Goal: Task Accomplishment & Management: Complete application form

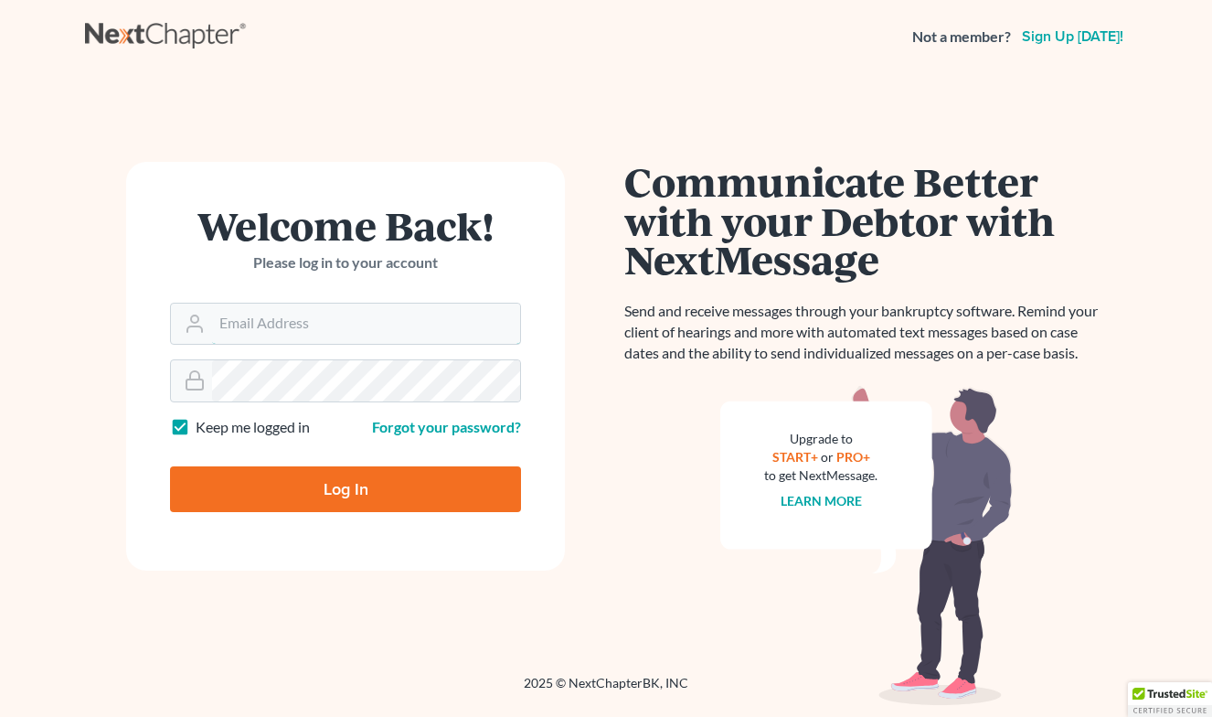
type input "[EMAIL_ADDRESS][DOMAIN_NAME]"
click at [346, 487] on input "Log In" at bounding box center [345, 489] width 351 height 46
type input "Thinking..."
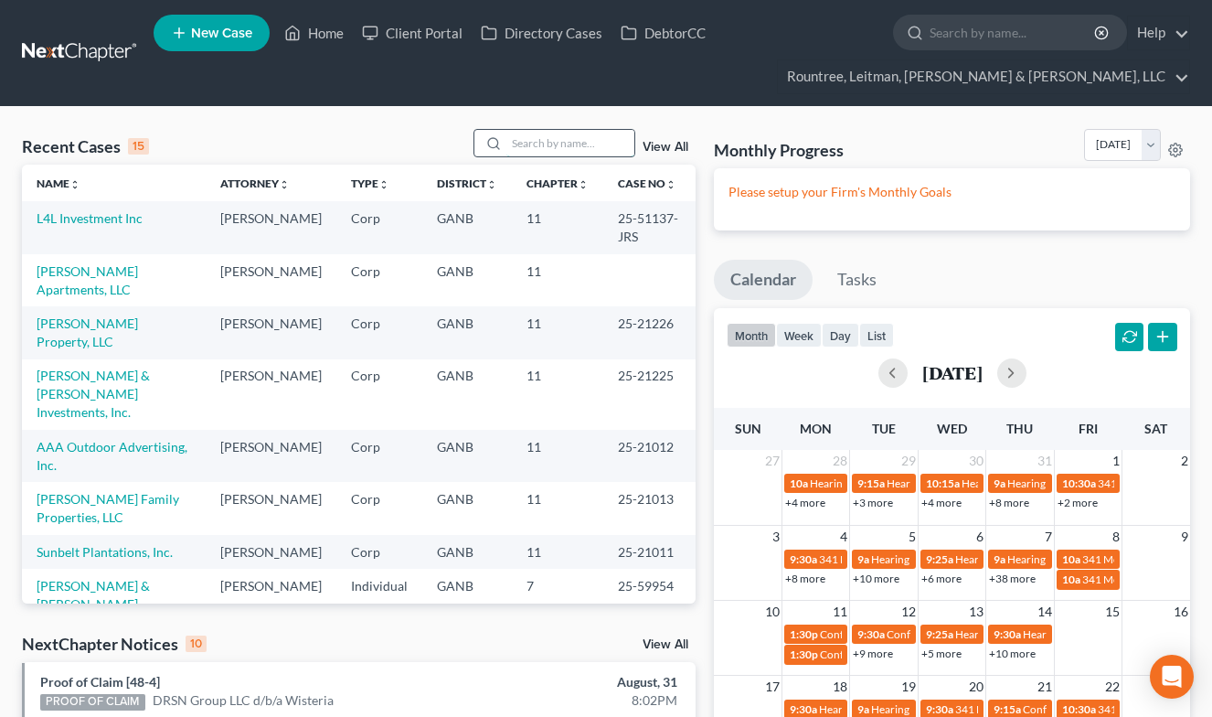
click at [534, 149] on input "search" at bounding box center [570, 143] width 128 height 27
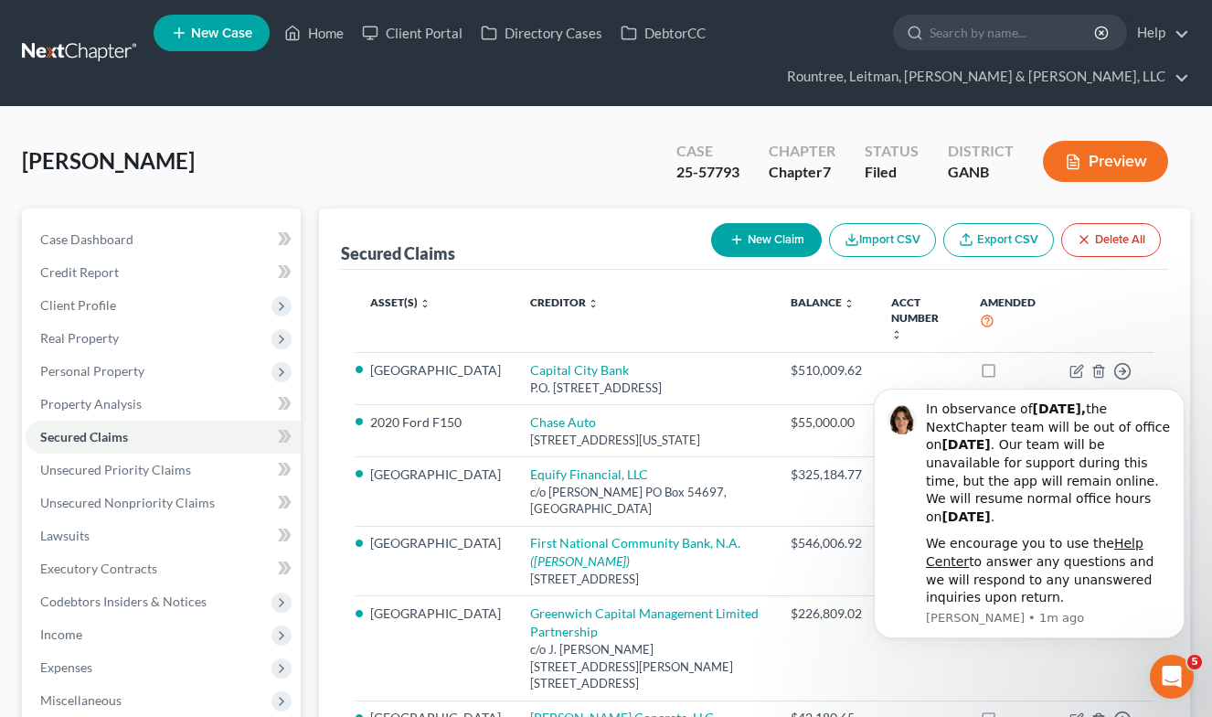
click at [200, 29] on span "New Case" at bounding box center [221, 34] width 61 height 14
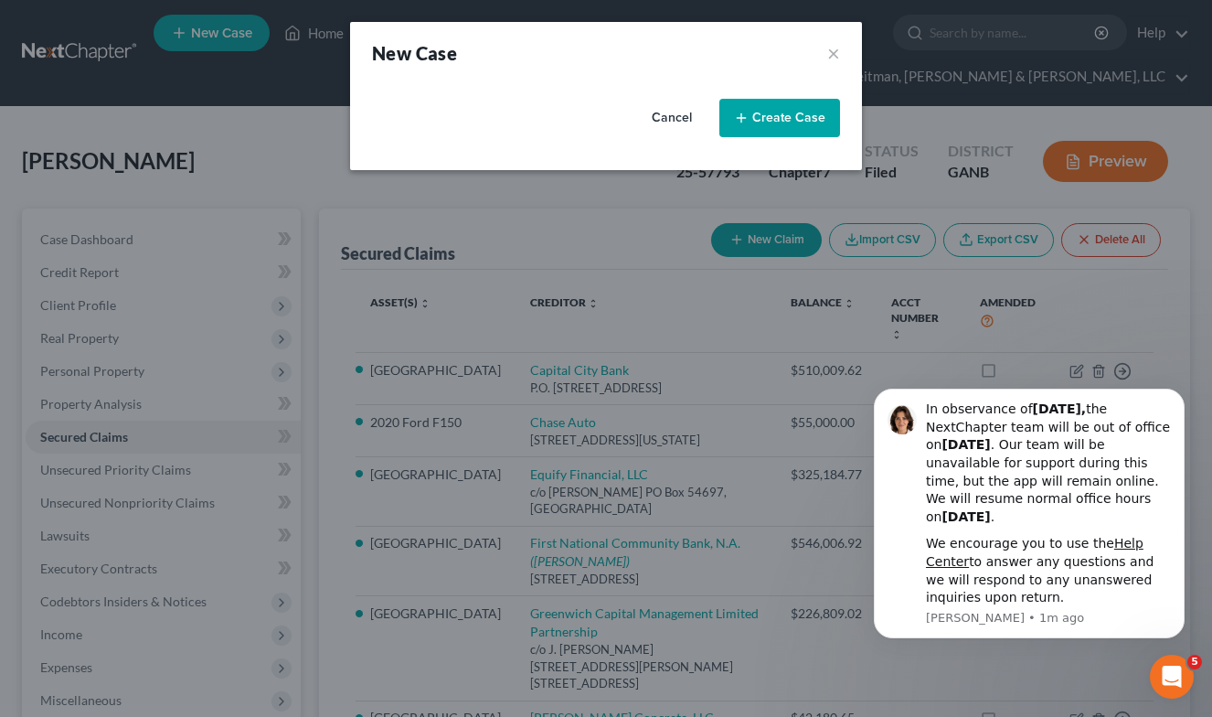
select select "19"
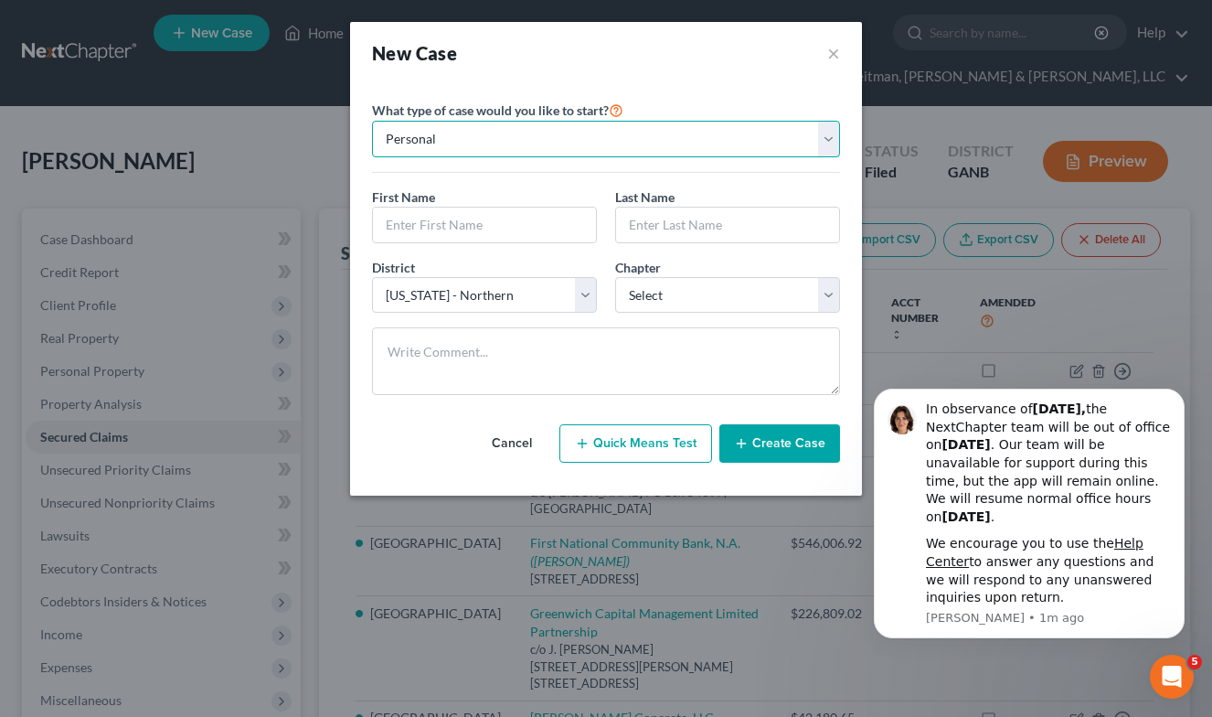
select select "1"
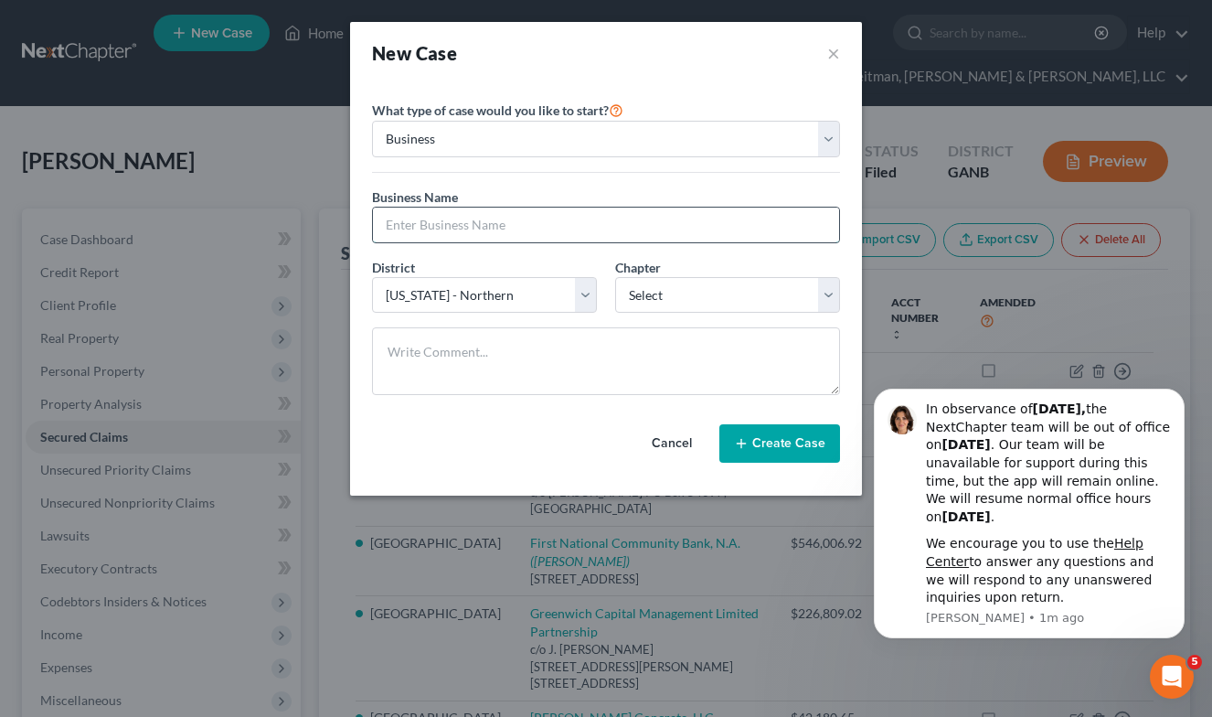
click at [454, 218] on input "text" at bounding box center [606, 224] width 466 height 35
paste input "7243 April Court, LLC"
type input "7243 April Court, LLC"
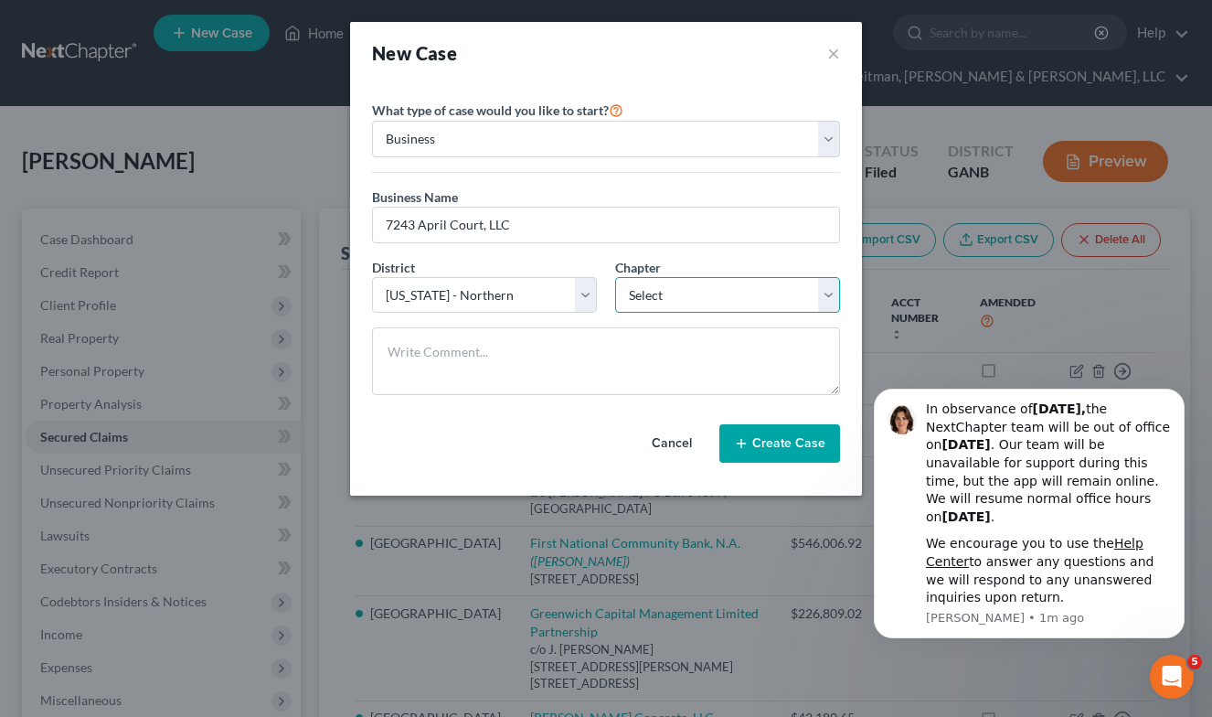
select select "1"
click at [761, 449] on button "Create Case" at bounding box center [779, 443] width 121 height 38
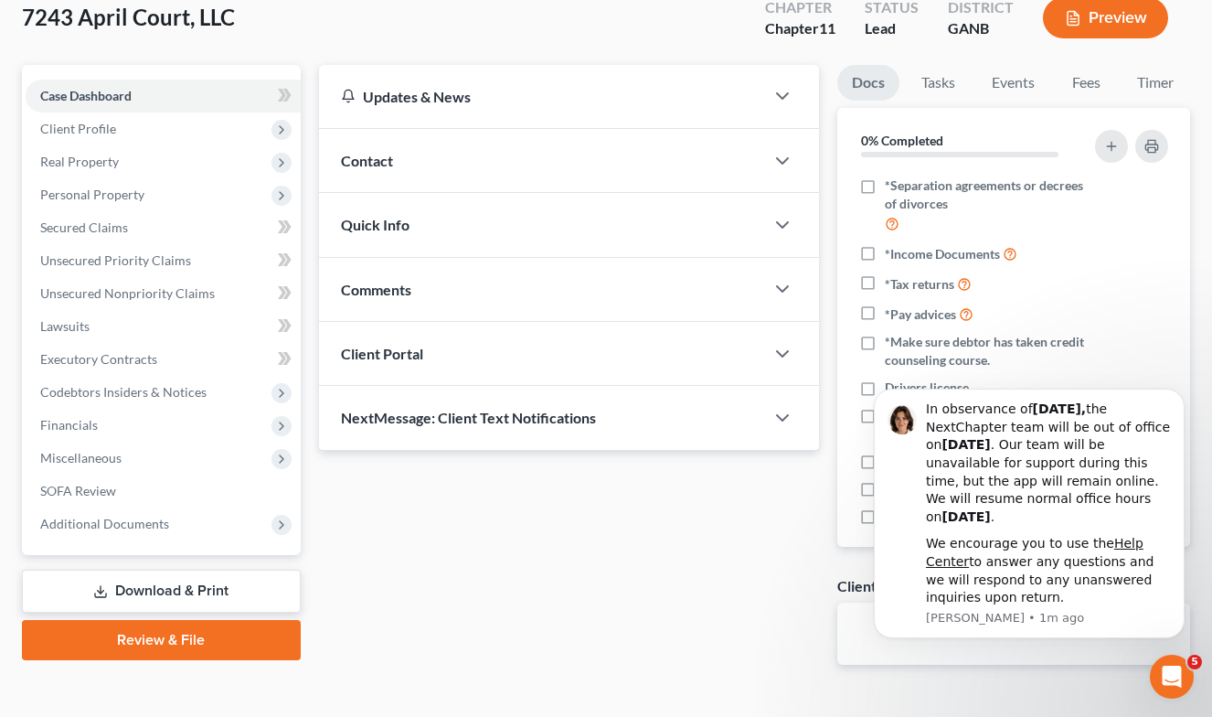
scroll to position [145, 0]
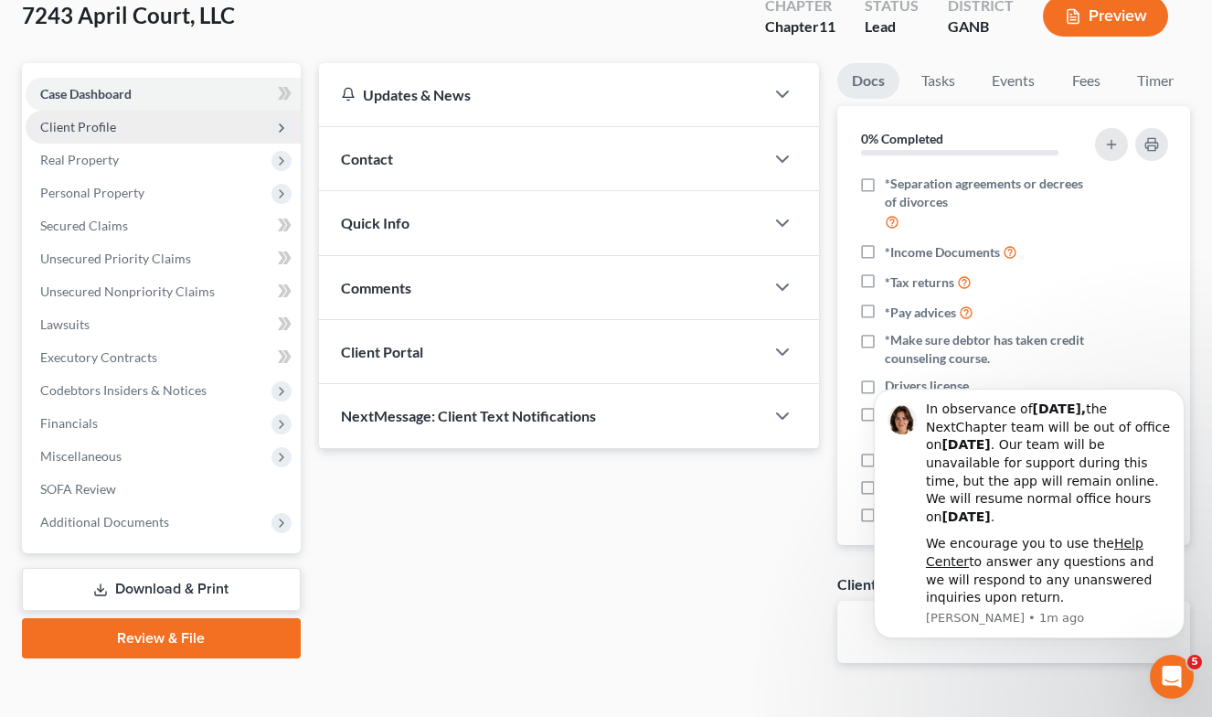
click at [101, 132] on span "Client Profile" at bounding box center [78, 127] width 76 height 16
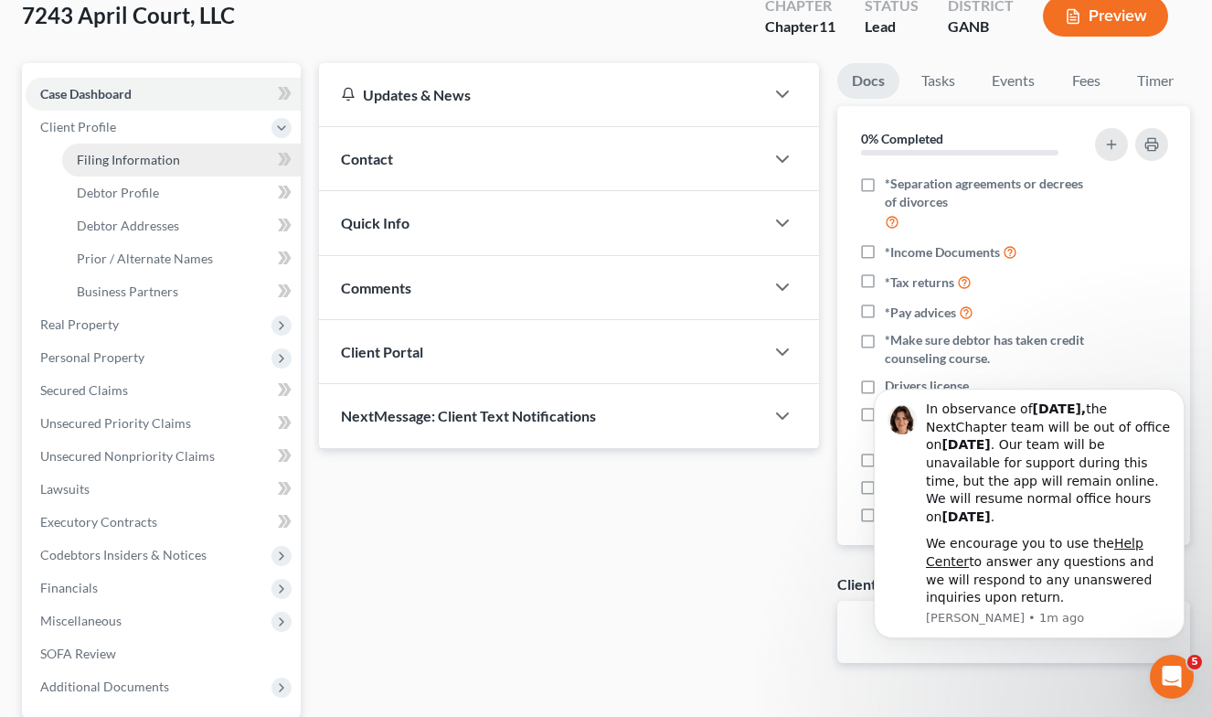
click at [140, 165] on span "Filing Information" at bounding box center [128, 160] width 103 height 16
select select "1"
select select "19"
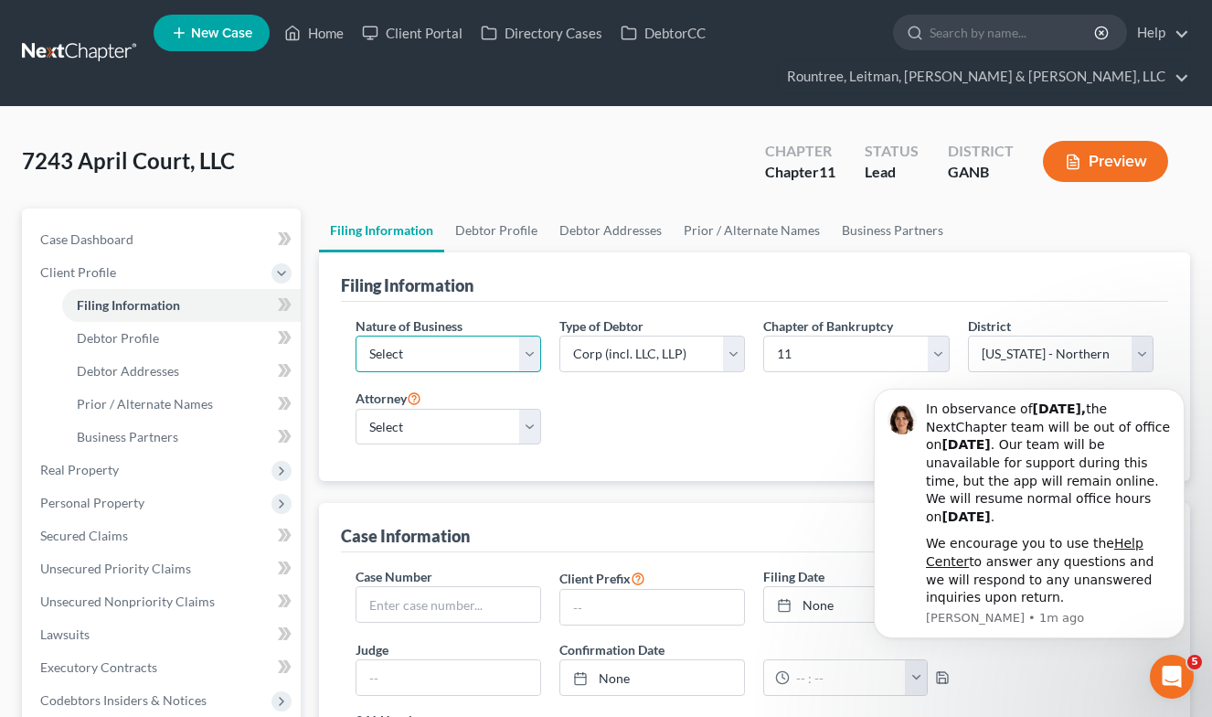
select select "3"
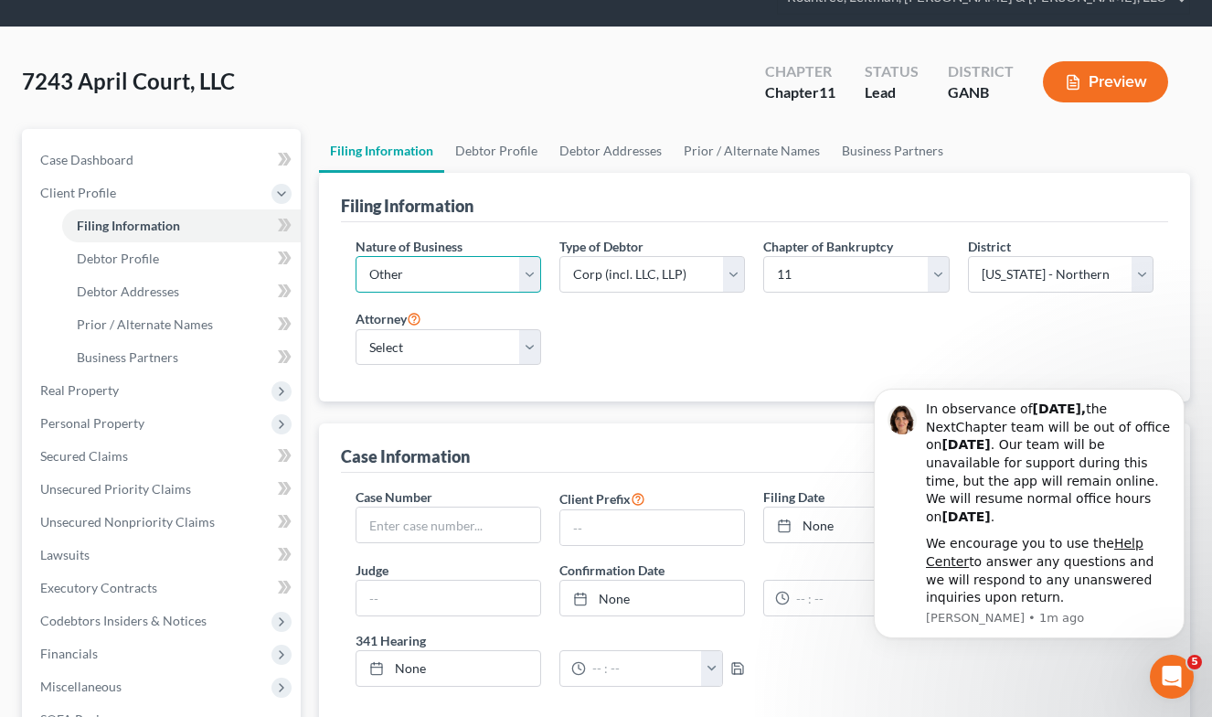
scroll to position [103, 0]
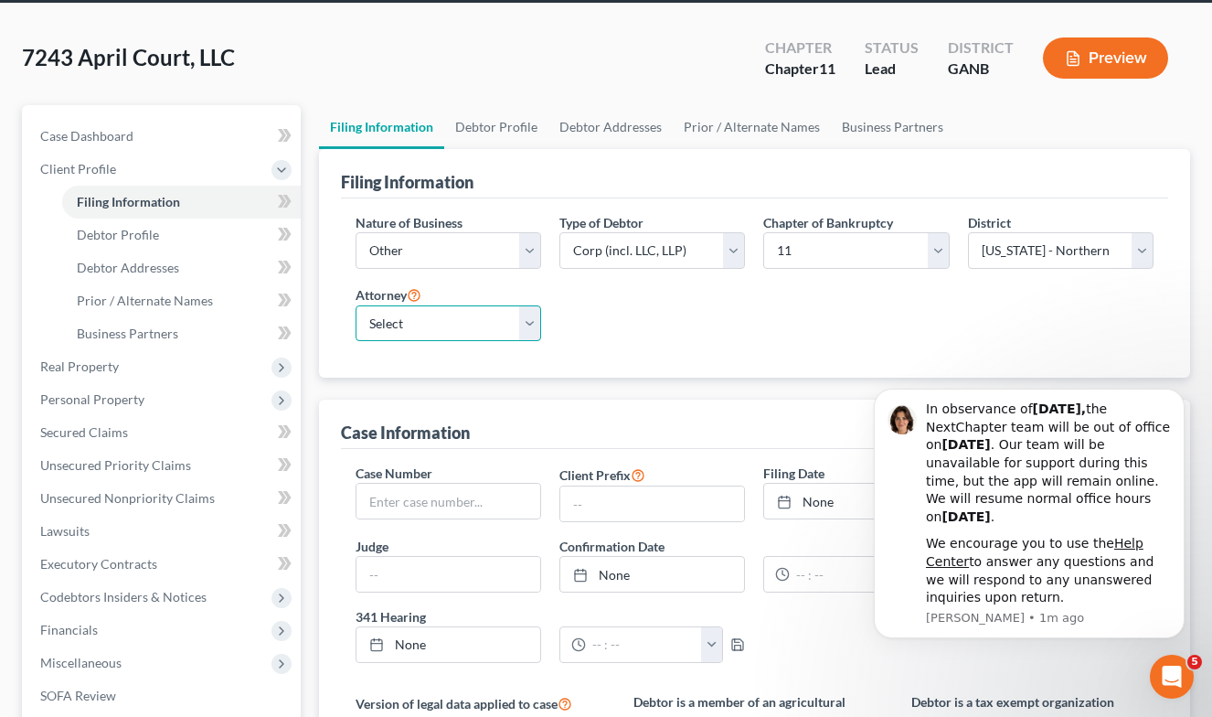
select select "0"
click at [640, 350] on div "Nature of Business Select Clearing Bank Commodity Broker Health Care Business O…" at bounding box center [754, 285] width 817 height 144
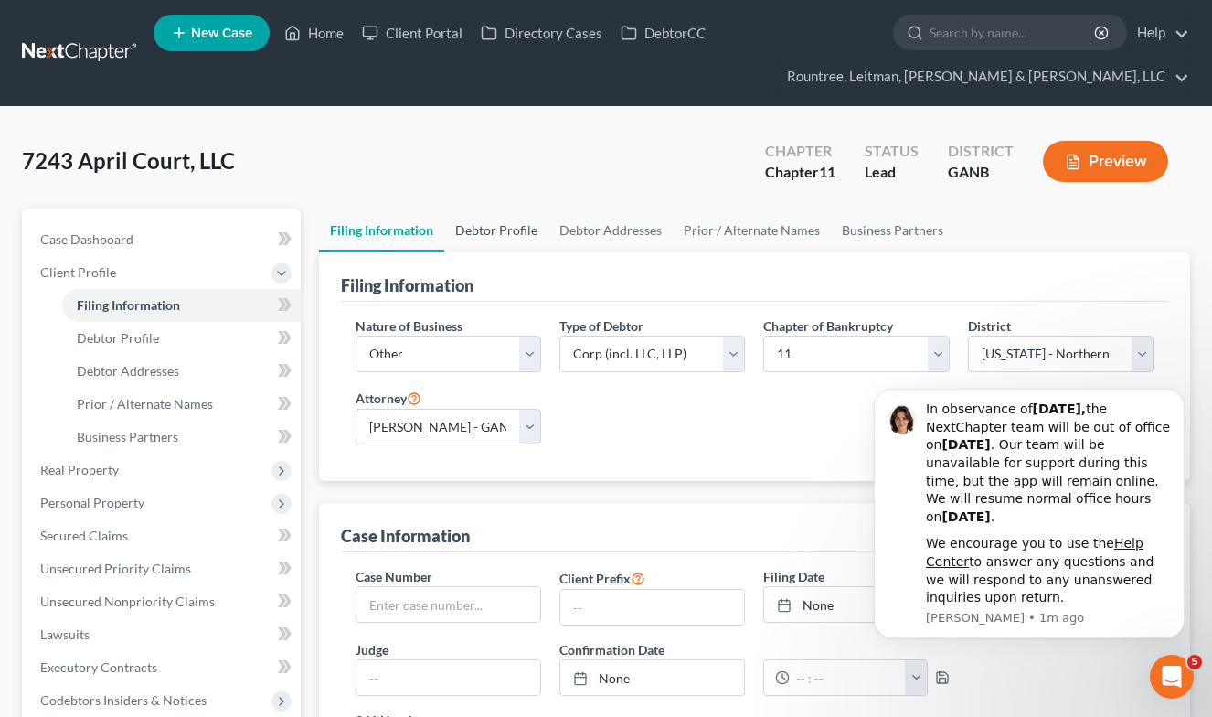
scroll to position [0, 0]
click at [488, 229] on link "Debtor Profile" at bounding box center [496, 230] width 104 height 44
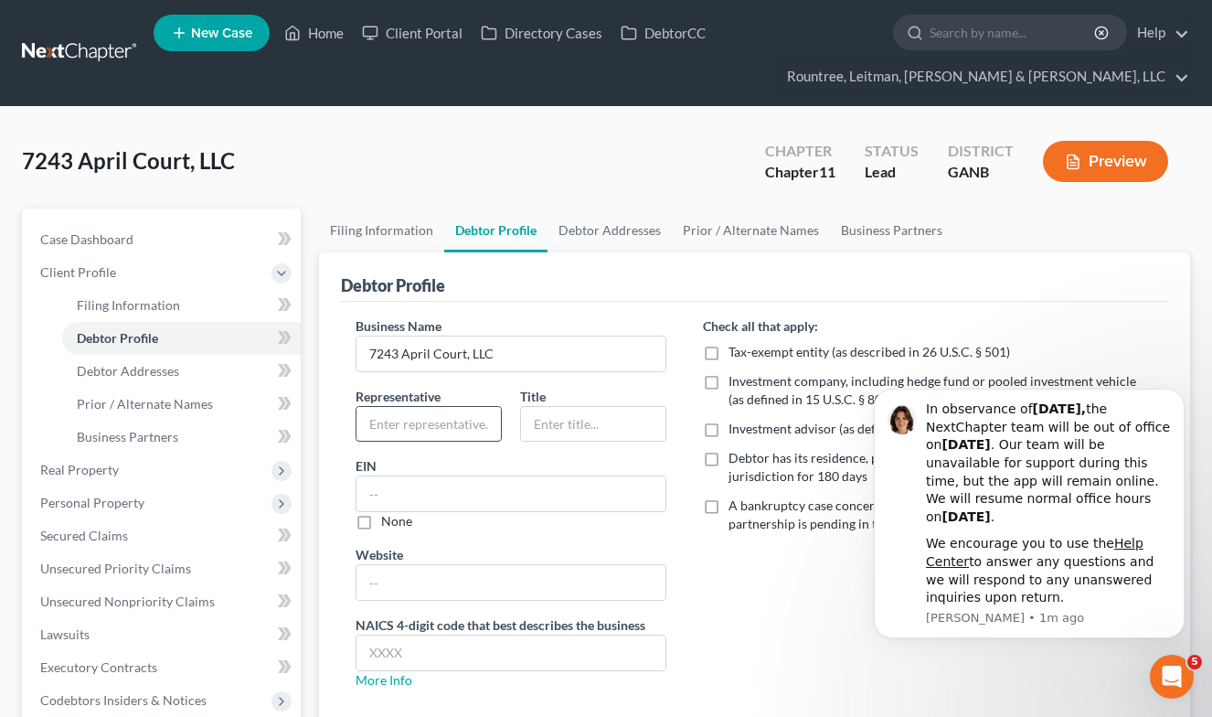
click at [438, 421] on input "text" at bounding box center [428, 424] width 144 height 35
type input "[PERSON_NAME]"
type input "Manager"
click at [575, 471] on div "EIN None" at bounding box center [512, 493] width 312 height 74
click at [563, 480] on input "text" at bounding box center [511, 493] width 310 height 35
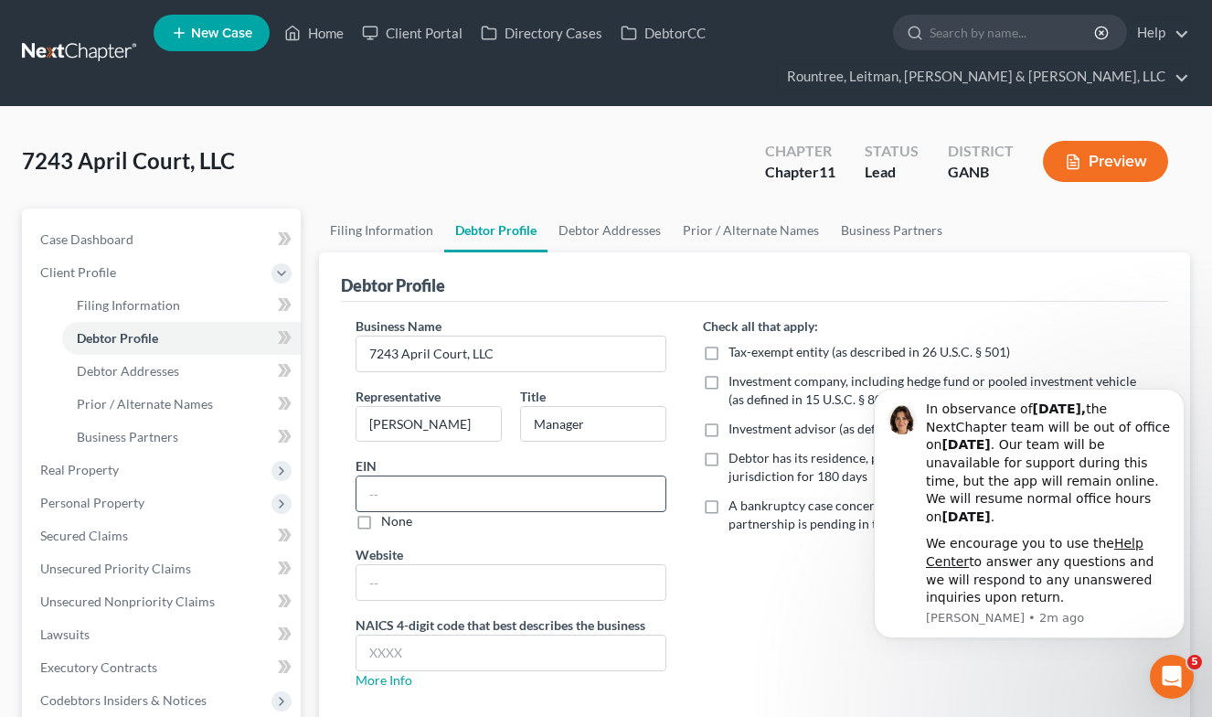
paste input "[US_EMPLOYER_IDENTIFICATION_NUMBER]"
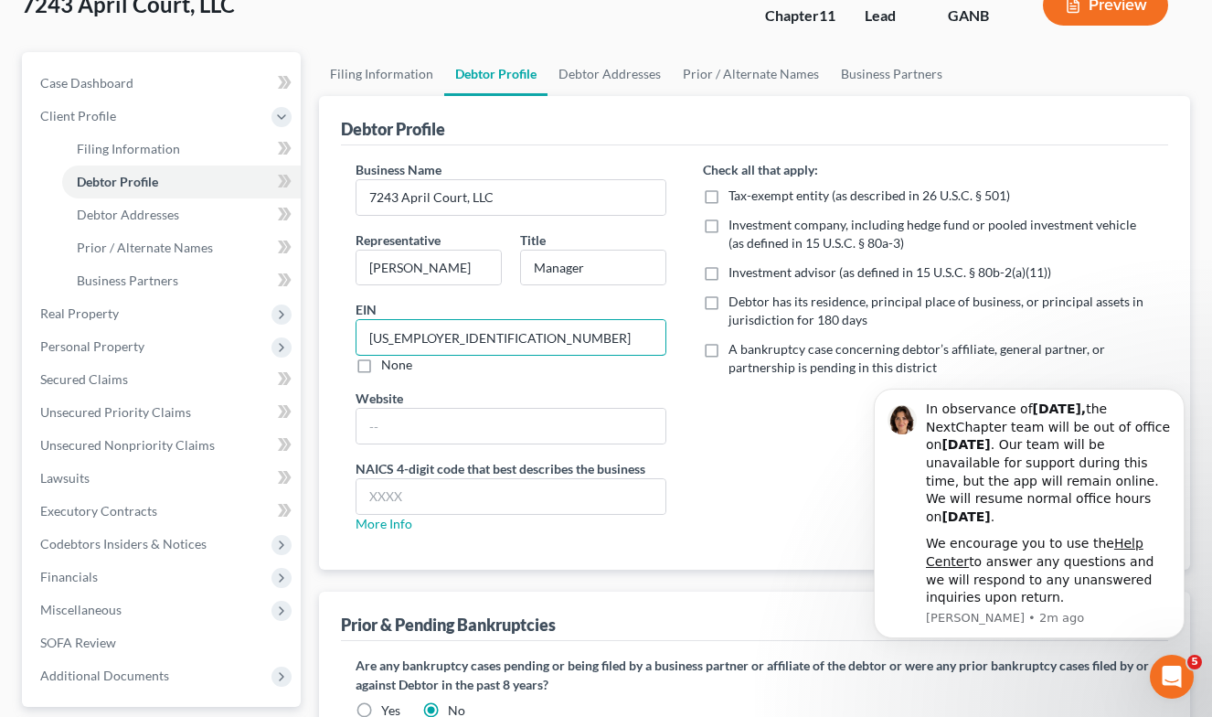
scroll to position [187, 0]
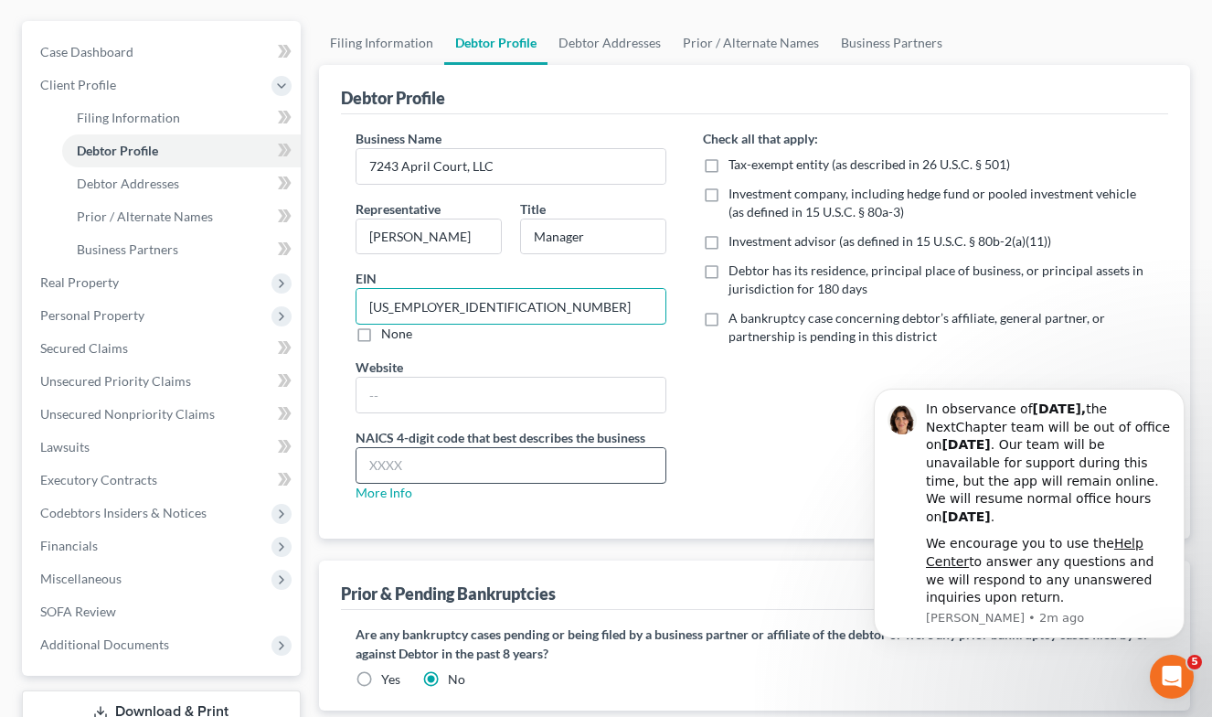
type input "[US_EMPLOYER_IDENTIFICATION_NUMBER]"
click at [495, 458] on input "text" at bounding box center [511, 465] width 310 height 35
click at [729, 271] on label "Debtor has its residence, principal place of business, or principal assets in j…" at bounding box center [941, 279] width 425 height 37
click at [736, 271] on input "Debtor has its residence, principal place of business, or principal assets in j…" at bounding box center [742, 267] width 12 height 12
checkbox input "true"
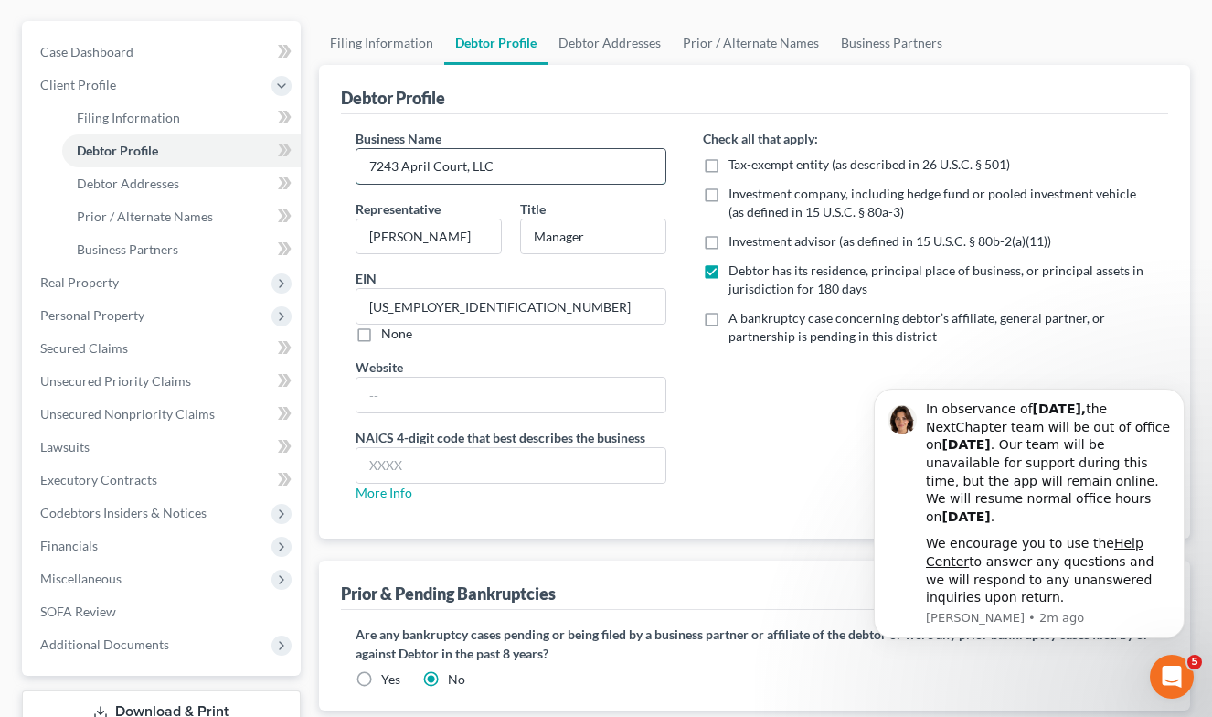
drag, startPoint x: 462, startPoint y: 170, endPoint x: 362, endPoint y: 169, distance: 99.6
click at [362, 169] on input "7243 April Court, LLC" at bounding box center [511, 166] width 310 height 35
click at [449, 463] on input "text" at bounding box center [511, 465] width 310 height 35
click at [375, 489] on link "More Info" at bounding box center [384, 492] width 57 height 16
click at [394, 448] on input "text" at bounding box center [511, 465] width 310 height 35
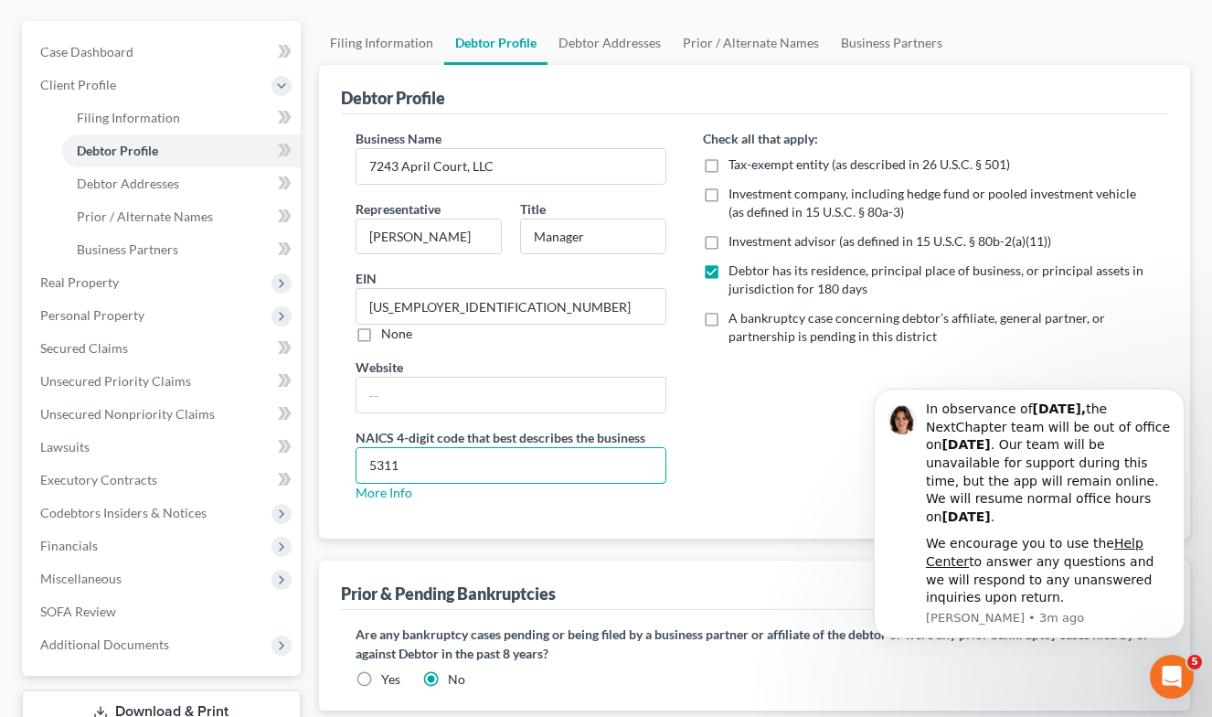
type input "5311"
click at [762, 442] on div "Check all that apply: Tax-exempt entity (as described in 26 U.S.C. § 501) Inves…" at bounding box center [928, 323] width 487 height 388
click at [1184, 406] on button "Dismiss notification" at bounding box center [1179, 394] width 24 height 24
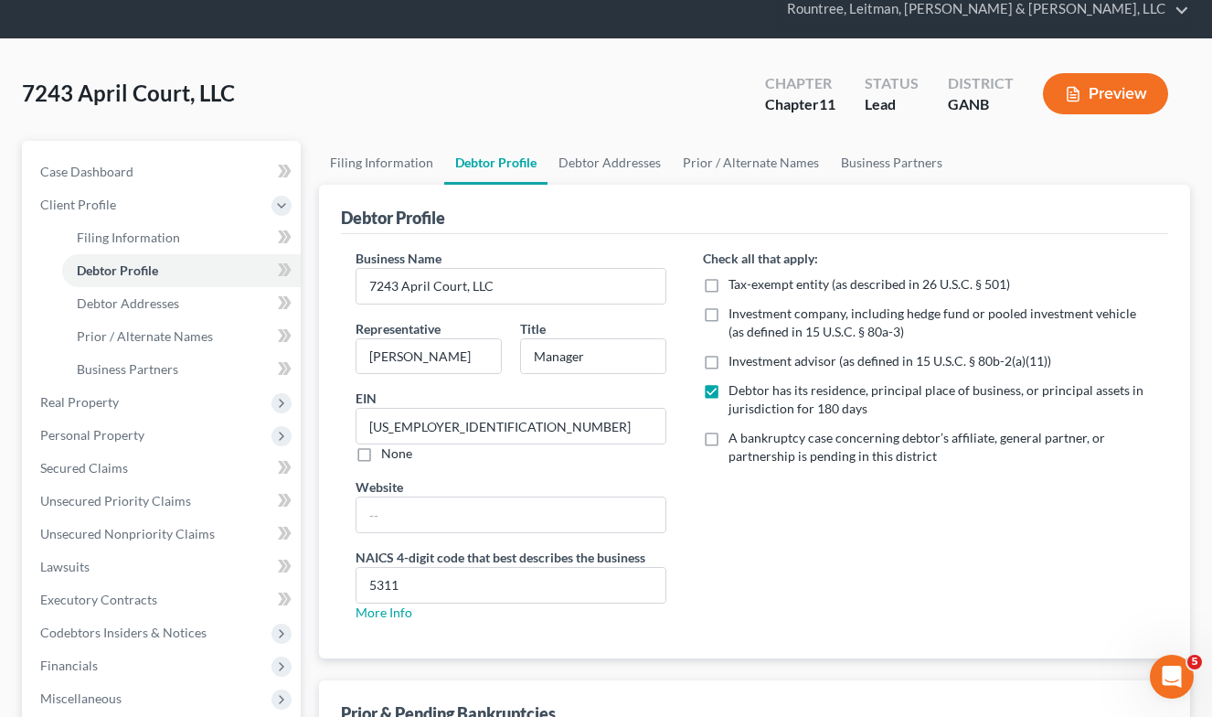
scroll to position [66, 0]
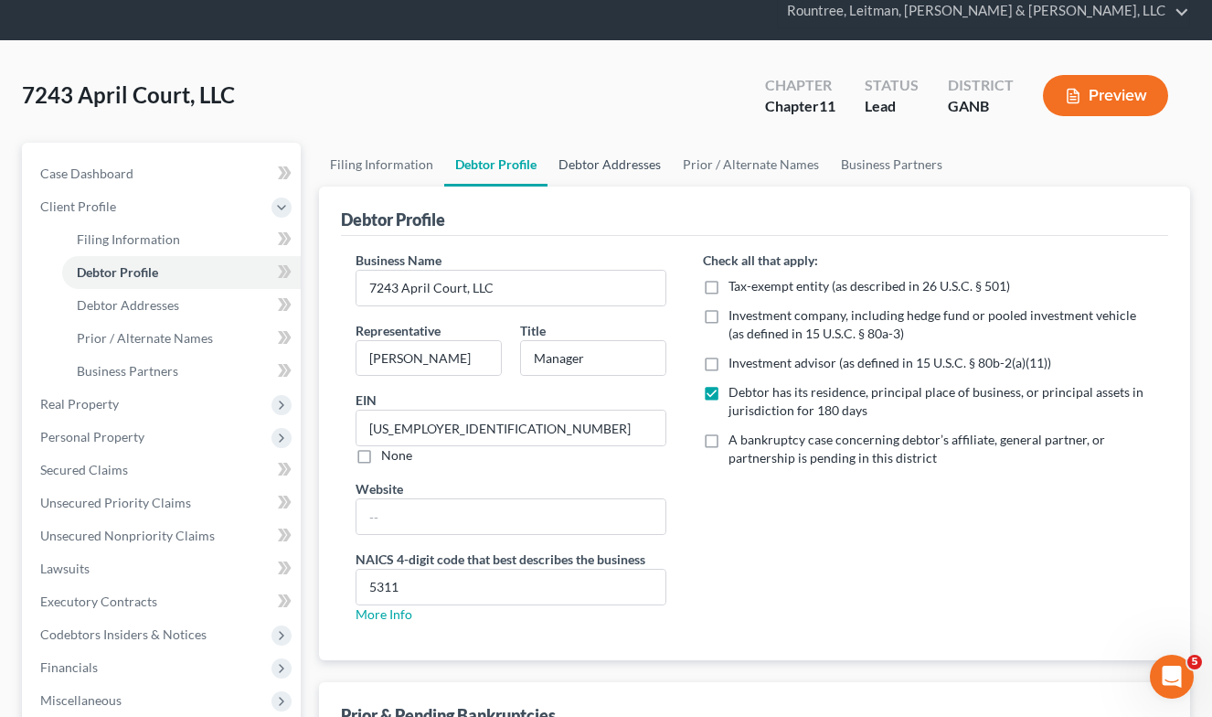
click at [632, 170] on link "Debtor Addresses" at bounding box center [610, 165] width 124 height 44
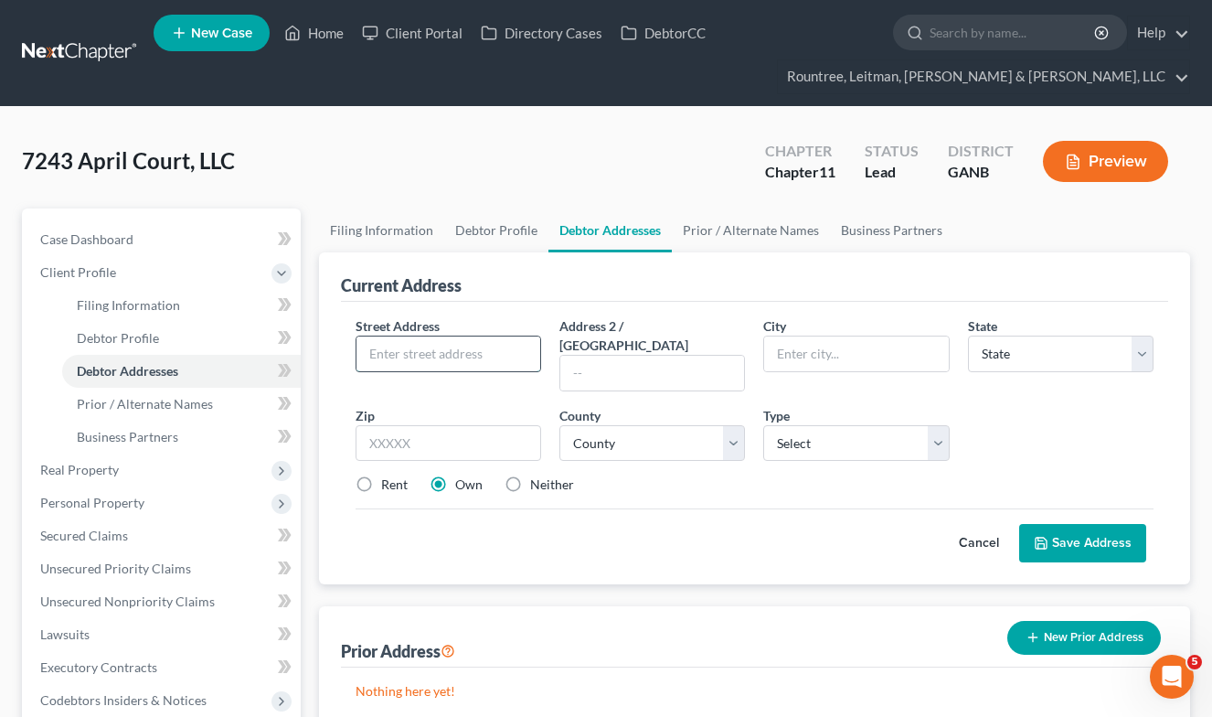
paste input "7243 April Court"
type input "7243 April Court"
type input "[PERSON_NAME]"
select select "10"
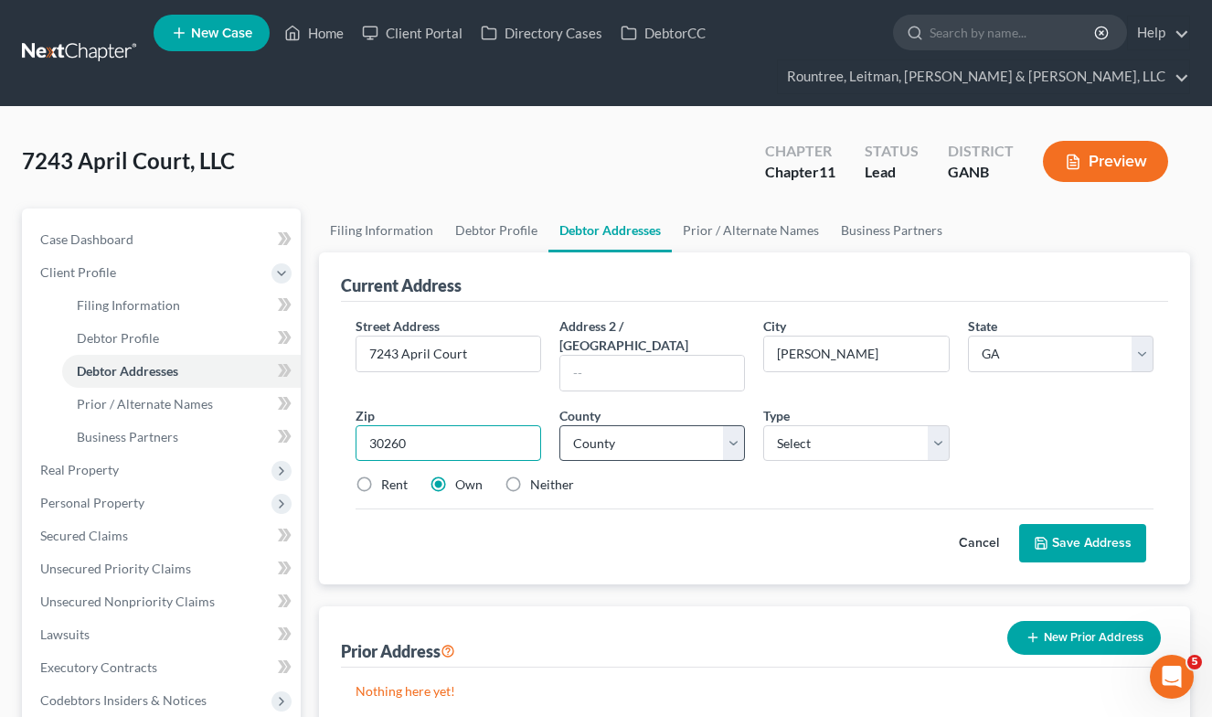
type input "30260"
select select "30"
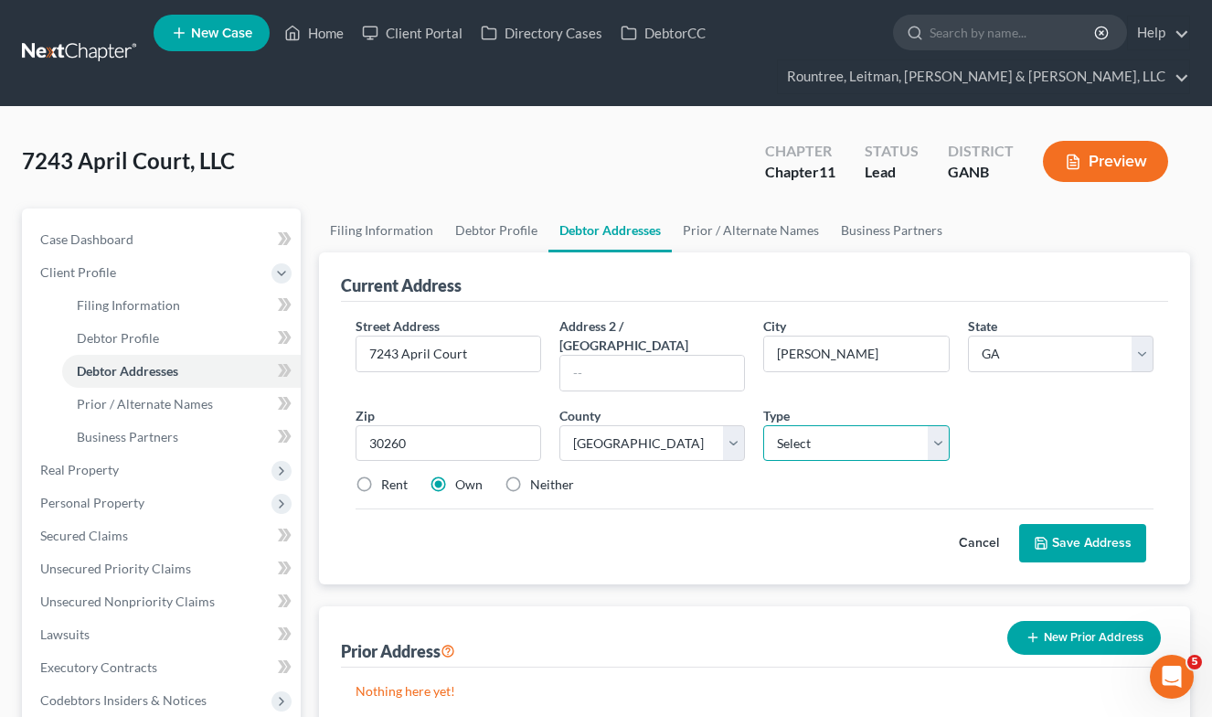
select select "0"
click at [1059, 524] on button "Save Address" at bounding box center [1082, 543] width 127 height 38
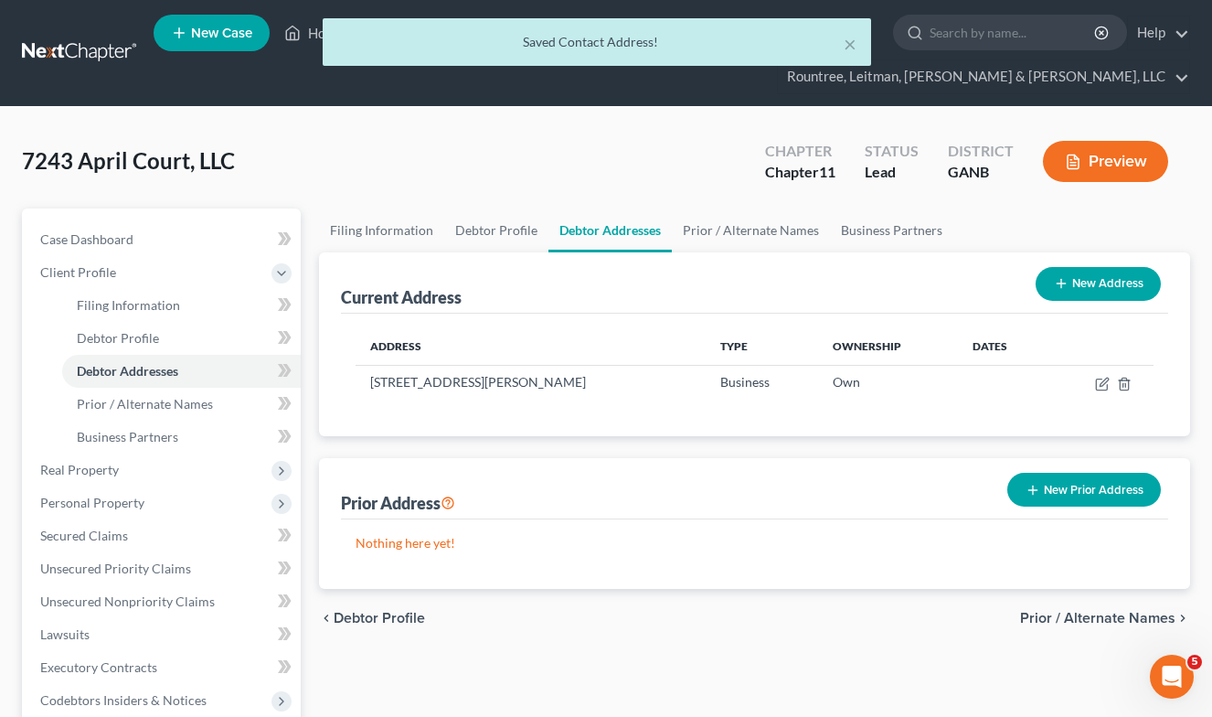
click at [1069, 283] on button "New Address" at bounding box center [1098, 284] width 125 height 34
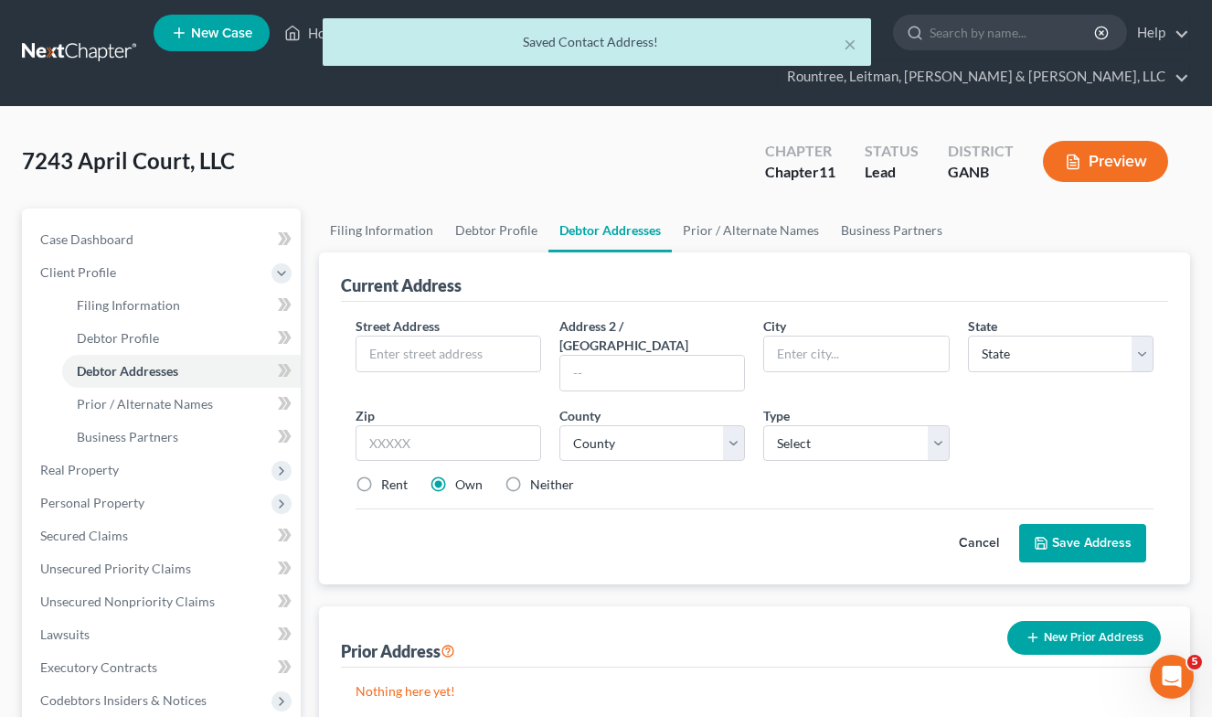
click at [530, 475] on label "Neither" at bounding box center [552, 484] width 44 height 18
click at [537, 475] on input "Neither" at bounding box center [543, 481] width 12 height 12
radio input "true"
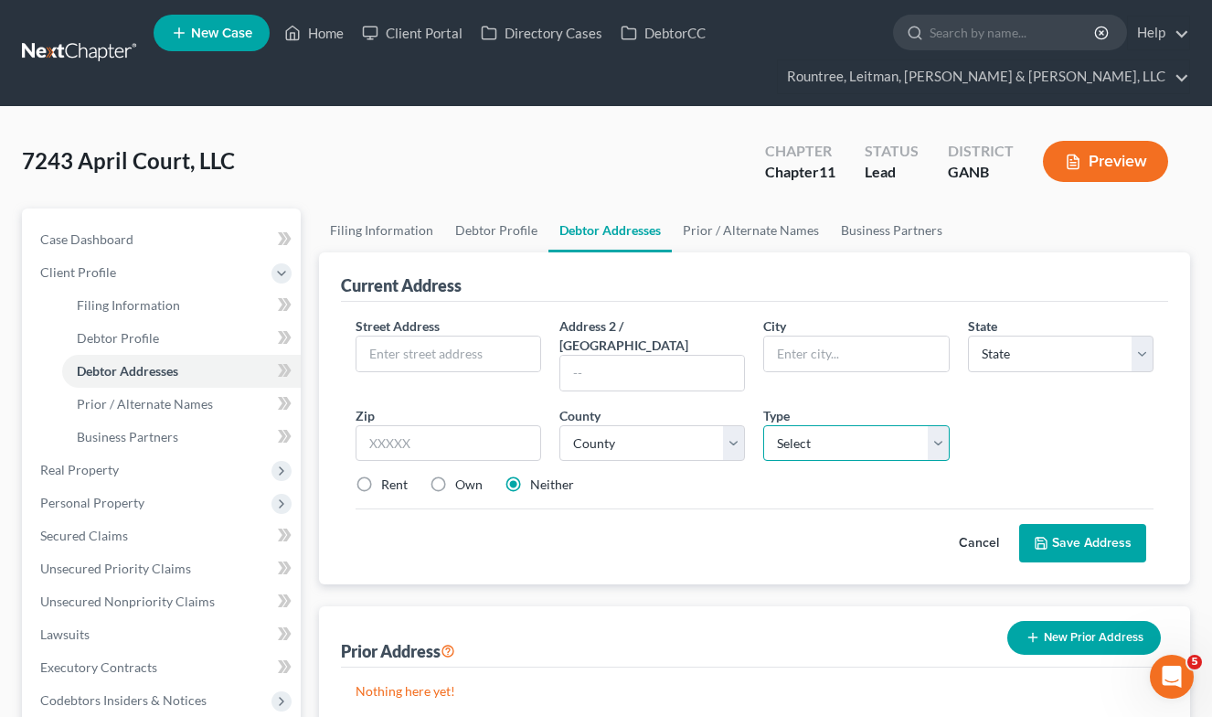
select select "1"
click at [884, 235] on link "Business Partners" at bounding box center [891, 230] width 123 height 44
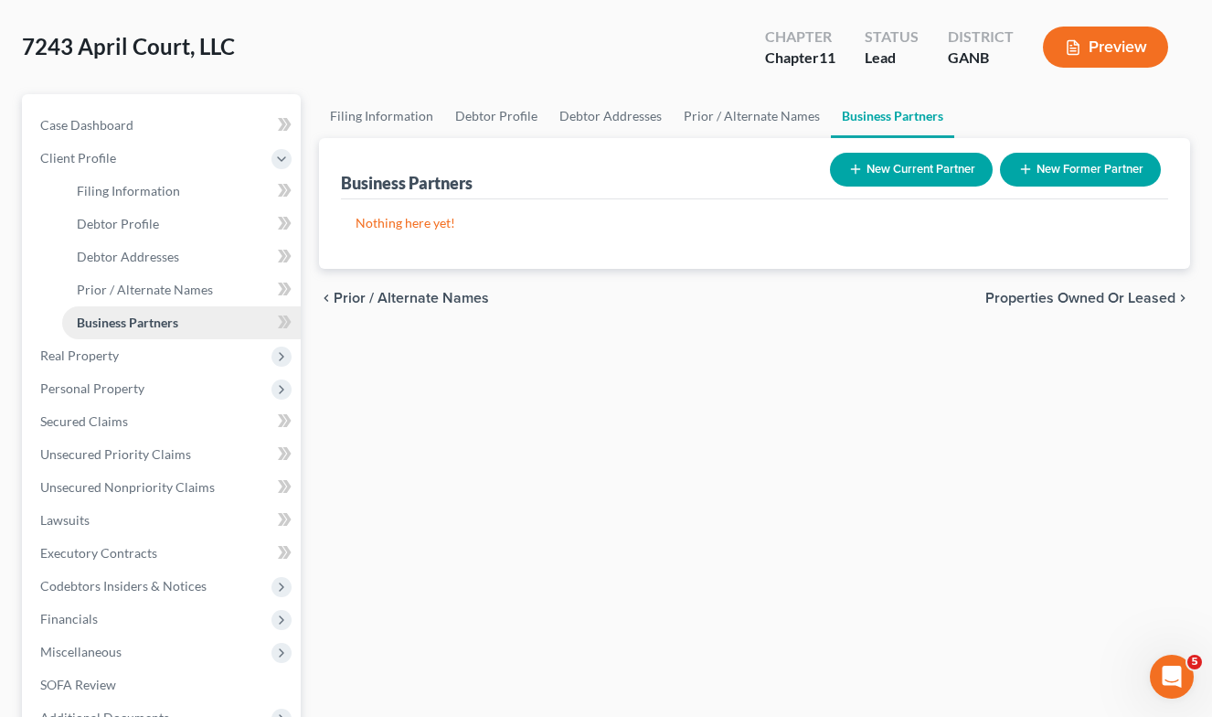
scroll to position [120, 0]
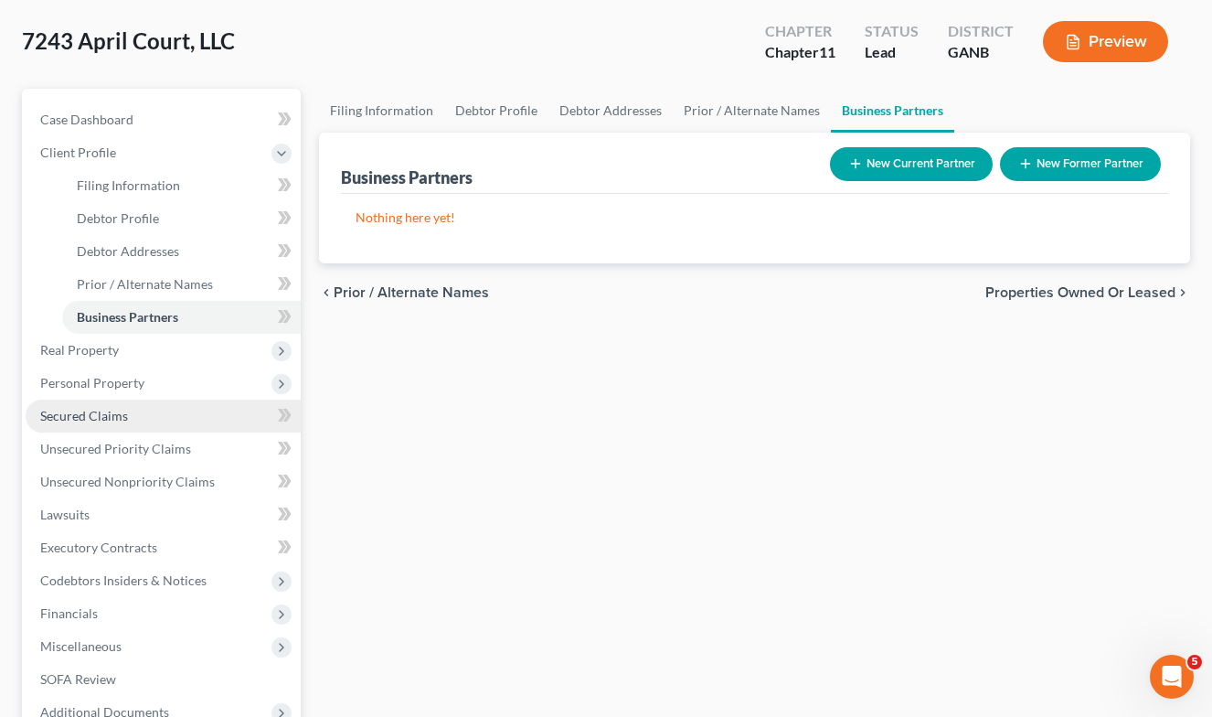
click at [114, 414] on span "Secured Claims" at bounding box center [84, 416] width 88 height 16
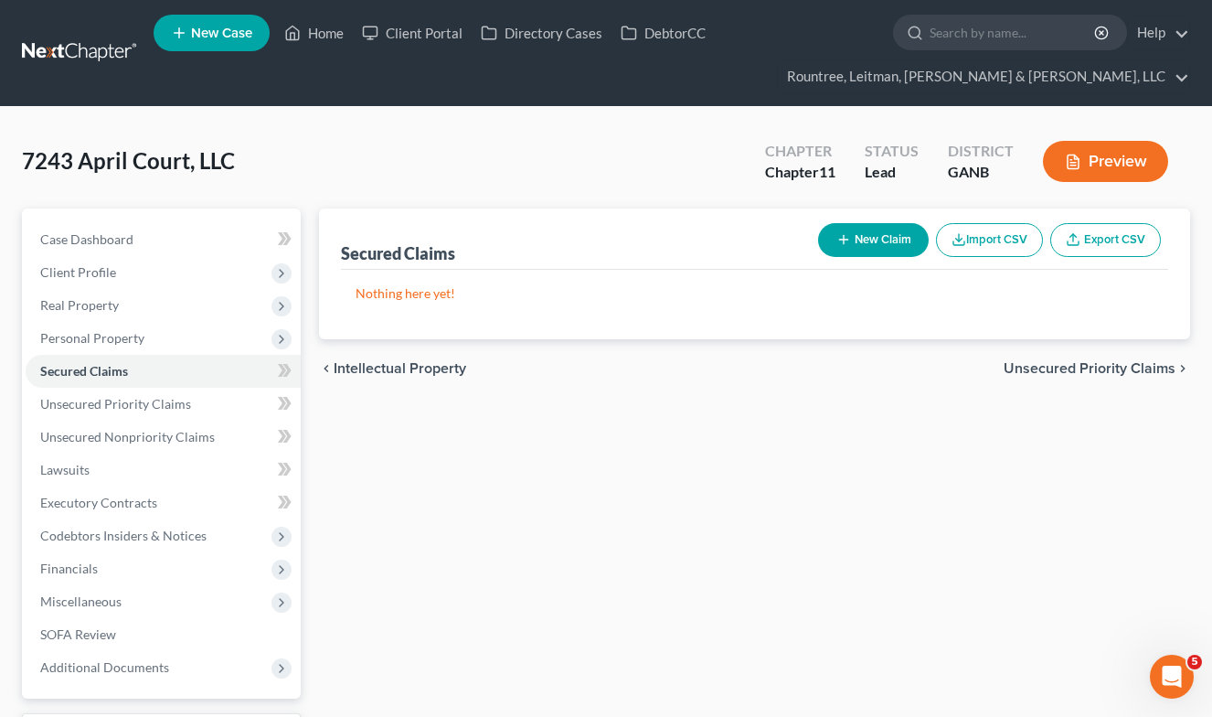
click at [850, 248] on button "New Claim" at bounding box center [873, 240] width 111 height 34
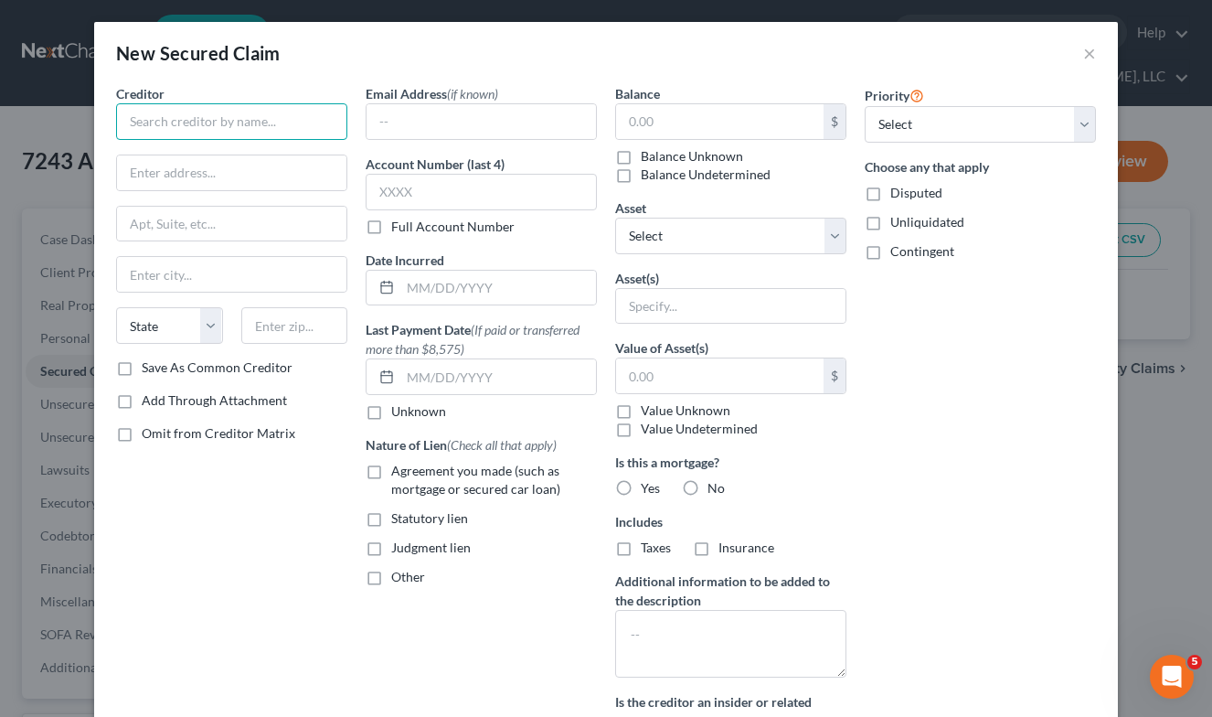
click at [273, 125] on input "text" at bounding box center [231, 121] width 231 height 37
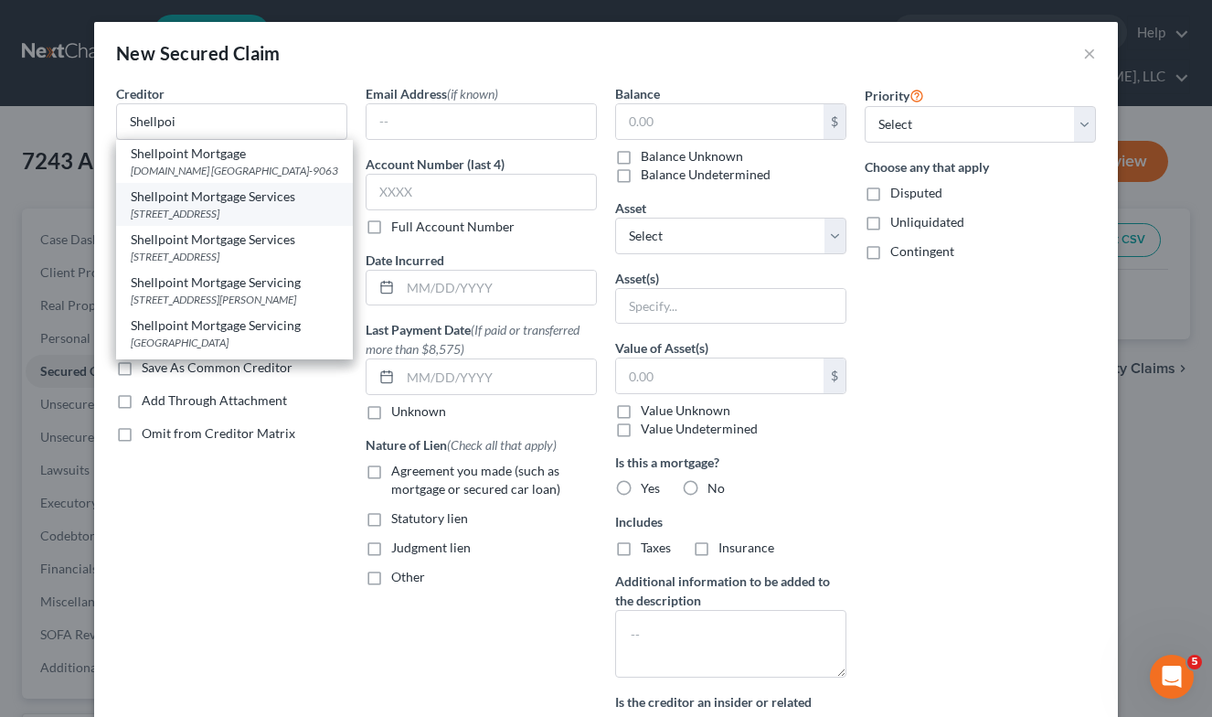
click at [218, 207] on div "[STREET_ADDRESS]" at bounding box center [234, 214] width 207 height 16
type input "Shellpoint Mortgage Services"
type input "PO Box 10826"
type input "[GEOGRAPHIC_DATA]"
select select "42"
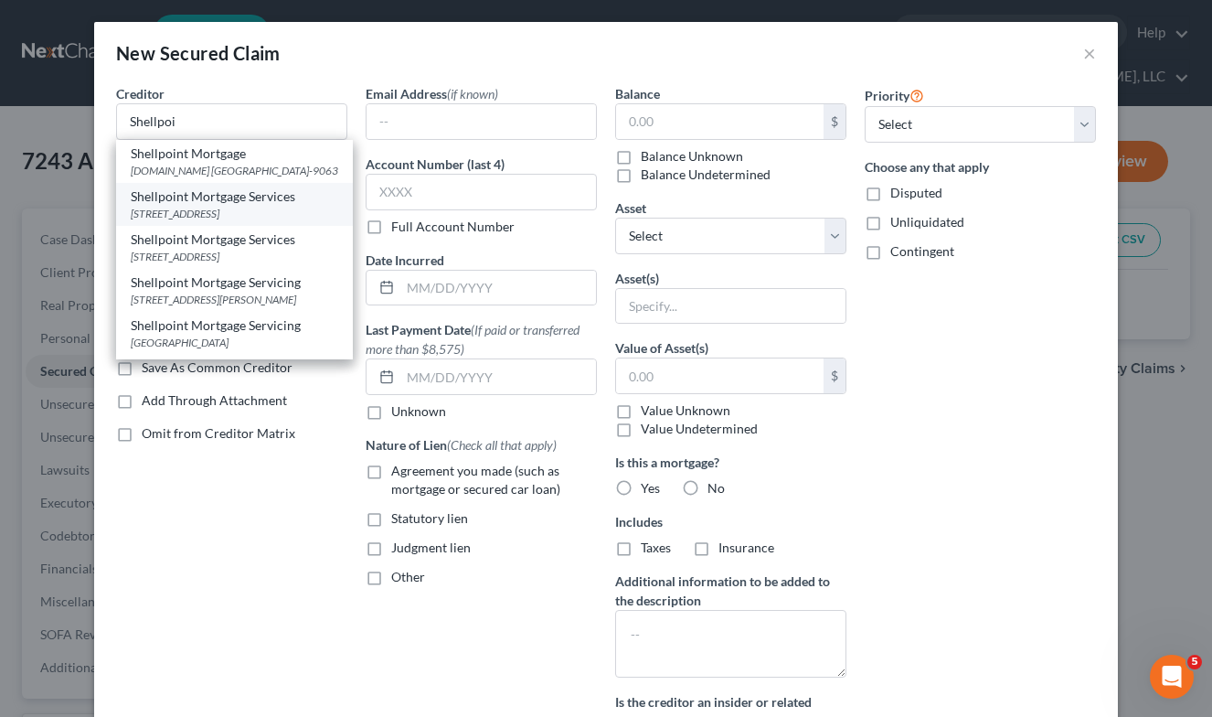
type input "29603"
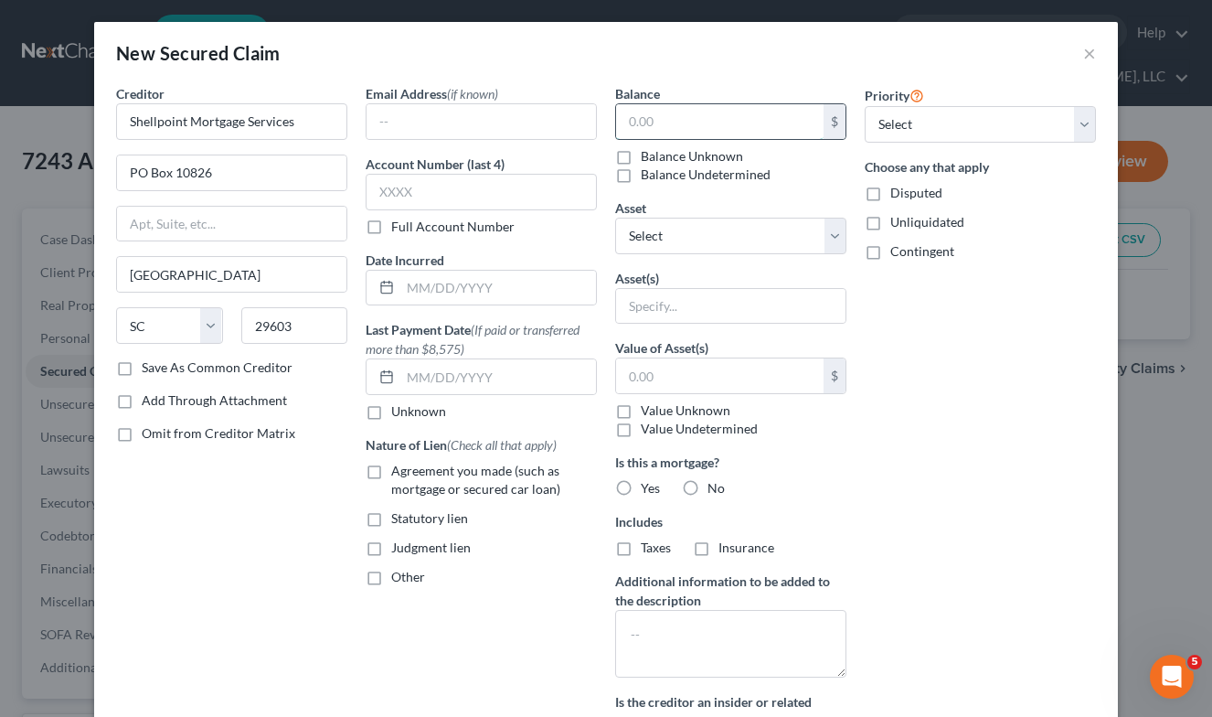
click at [660, 122] on input "text" at bounding box center [719, 121] width 207 height 35
click at [667, 129] on input "65" at bounding box center [719, 121] width 207 height 35
type input "65,444.11"
click at [900, 143] on div "Priority Select 1st 2nd 3rd 4th 5th 6th 7th 8th 9th 10th 11th 12th 13th 14th 15…" at bounding box center [981, 427] width 250 height 686
select select "0"
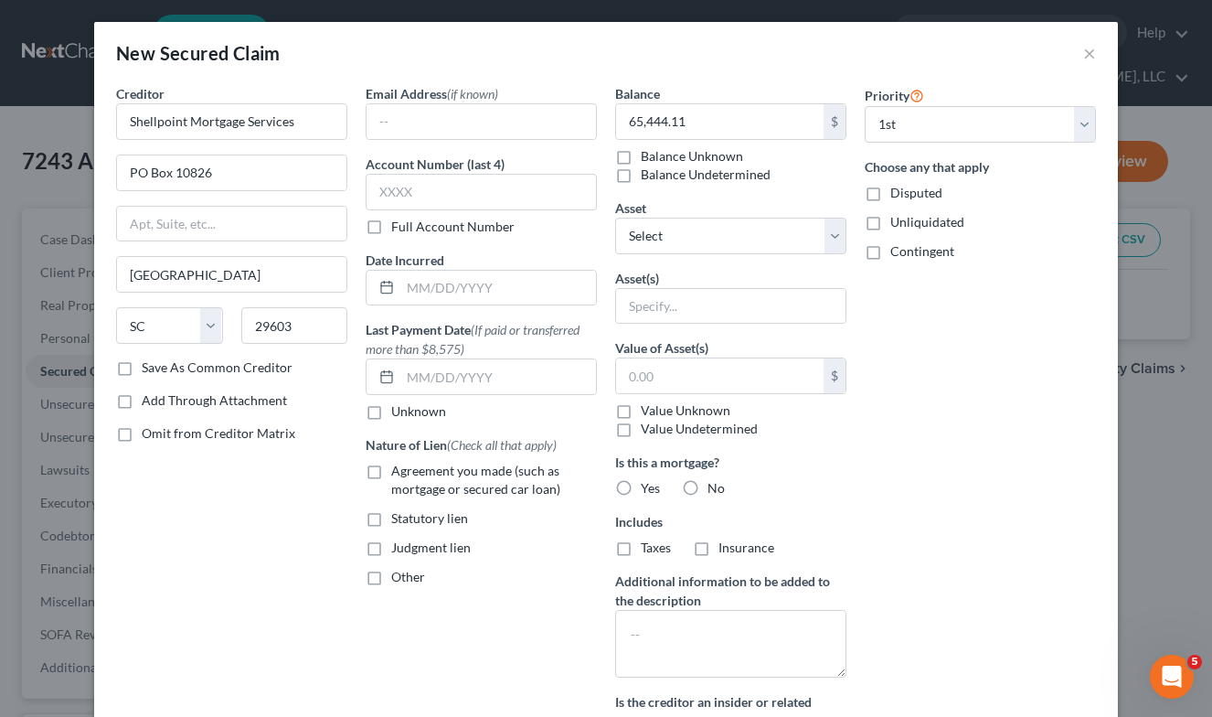
click at [391, 473] on label "Agreement you made (such as mortgage or secured car loan)" at bounding box center [494, 480] width 206 height 37
click at [399, 473] on input "Agreement you made (such as mortgage or secured car loan)" at bounding box center [405, 468] width 12 height 12
checkbox input "true"
click at [641, 550] on label "Taxes" at bounding box center [656, 547] width 30 height 18
click at [648, 550] on input "Taxes" at bounding box center [654, 544] width 12 height 12
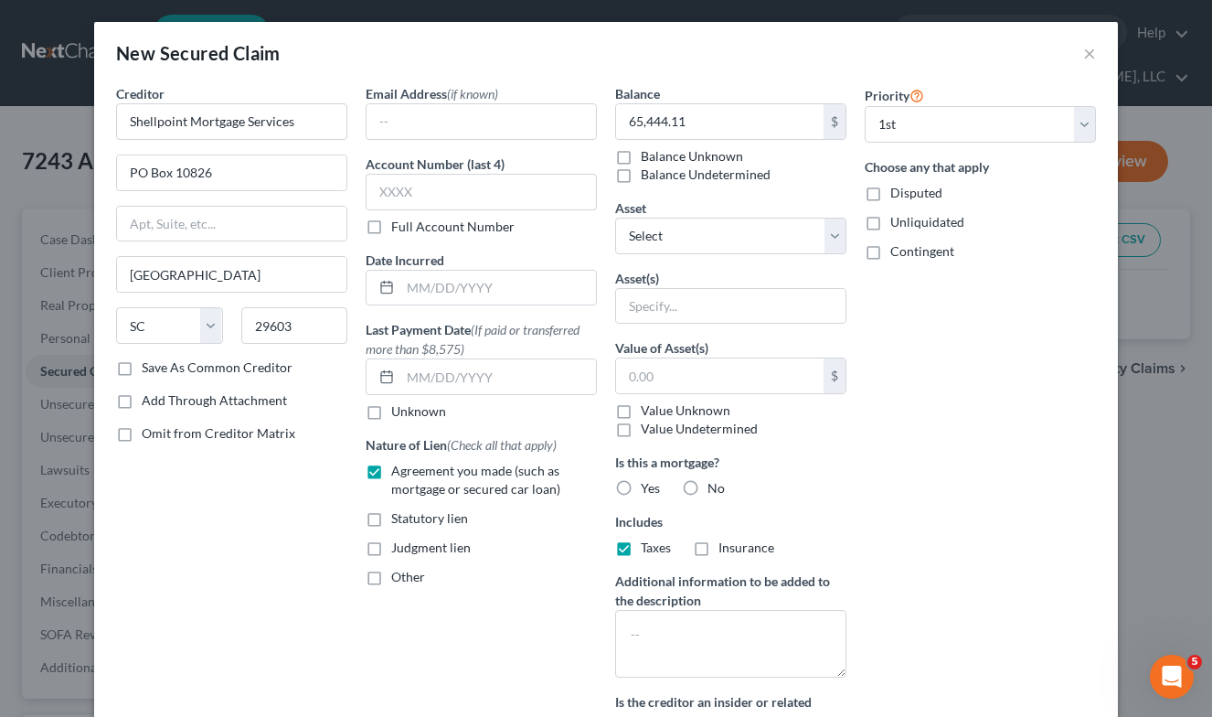
click at [641, 549] on label "Taxes" at bounding box center [656, 547] width 30 height 18
click at [648, 549] on input "Taxes" at bounding box center [654, 544] width 12 height 12
checkbox input "false"
click at [641, 485] on label "Yes" at bounding box center [650, 488] width 19 height 18
click at [648, 485] on input "Yes" at bounding box center [654, 485] width 12 height 12
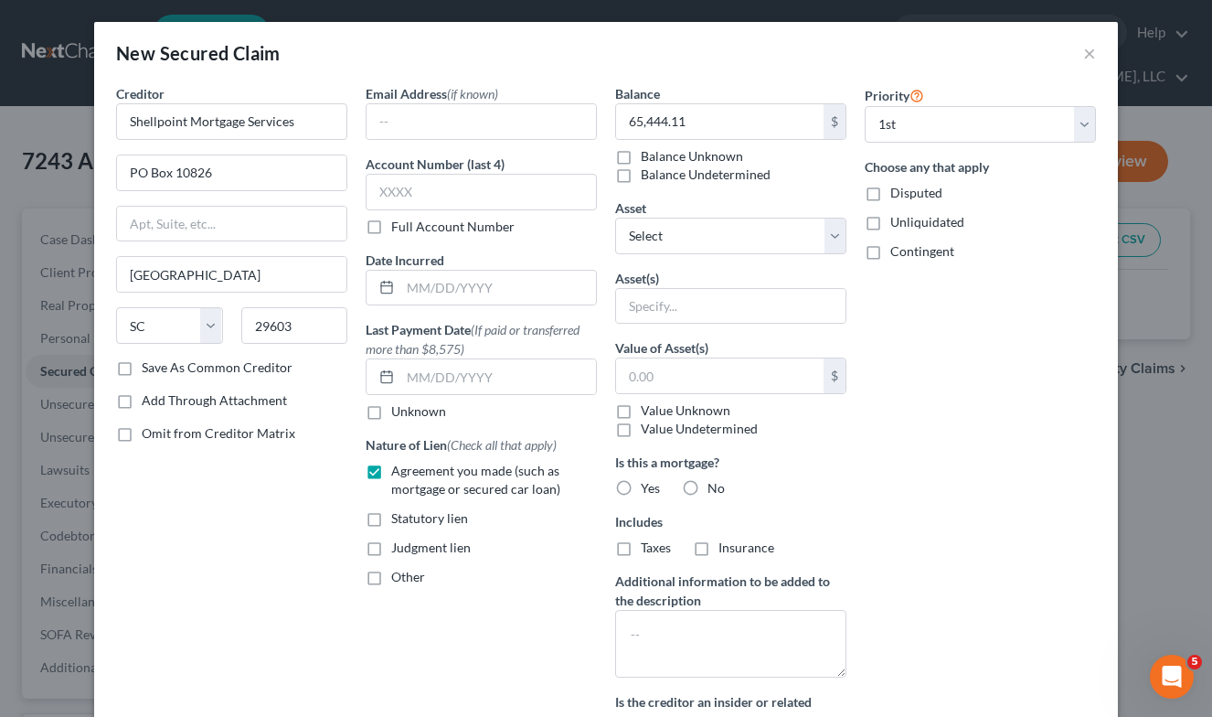
radio input "true"
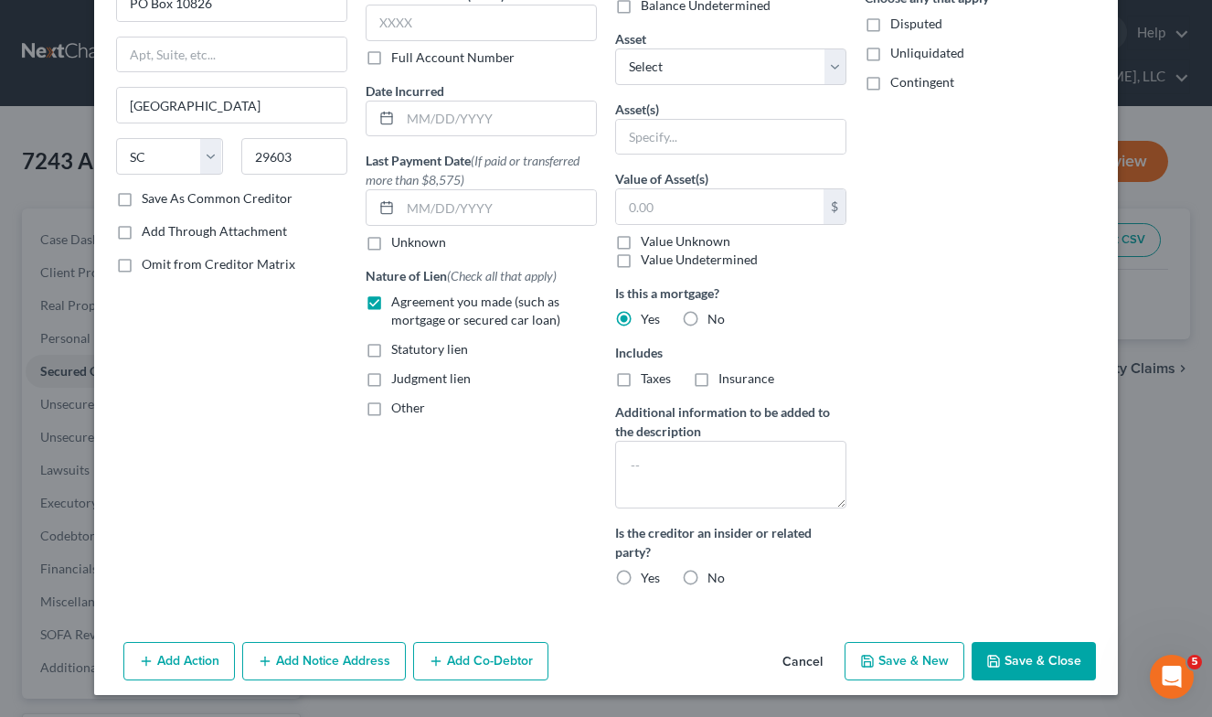
scroll to position [169, 0]
click at [1027, 648] on button "Save & Close" at bounding box center [1034, 661] width 124 height 38
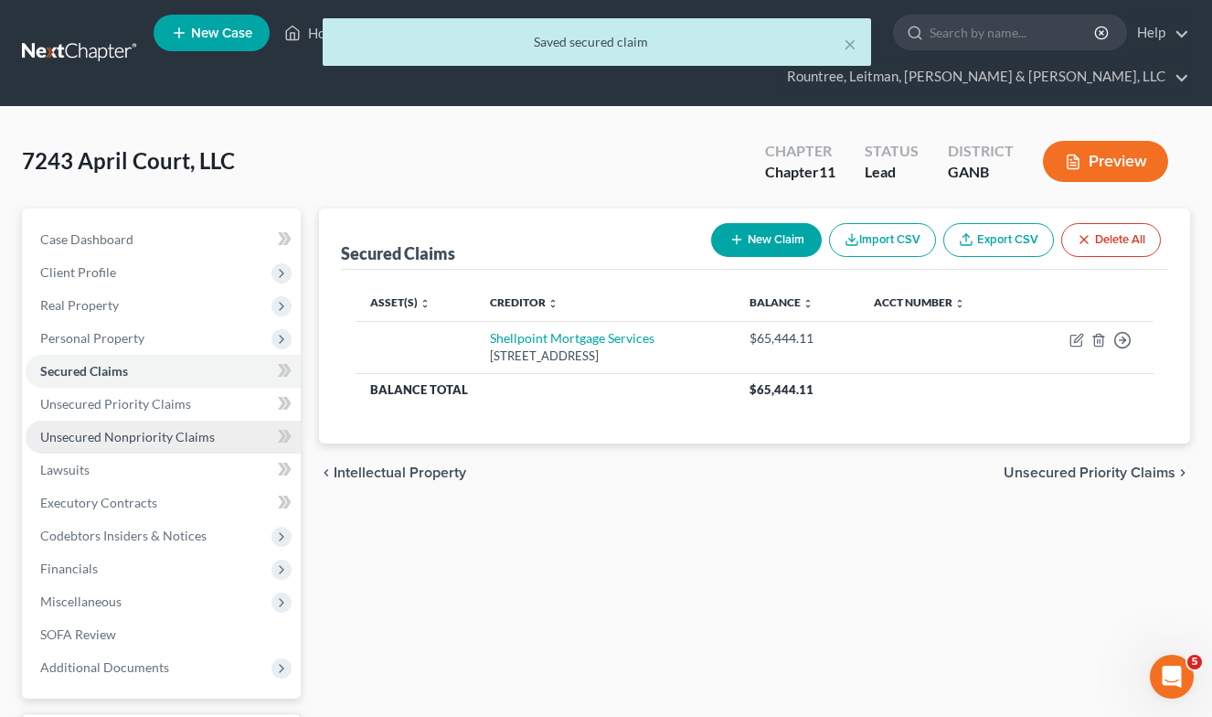
click at [113, 437] on span "Unsecured Nonpriority Claims" at bounding box center [127, 437] width 175 height 16
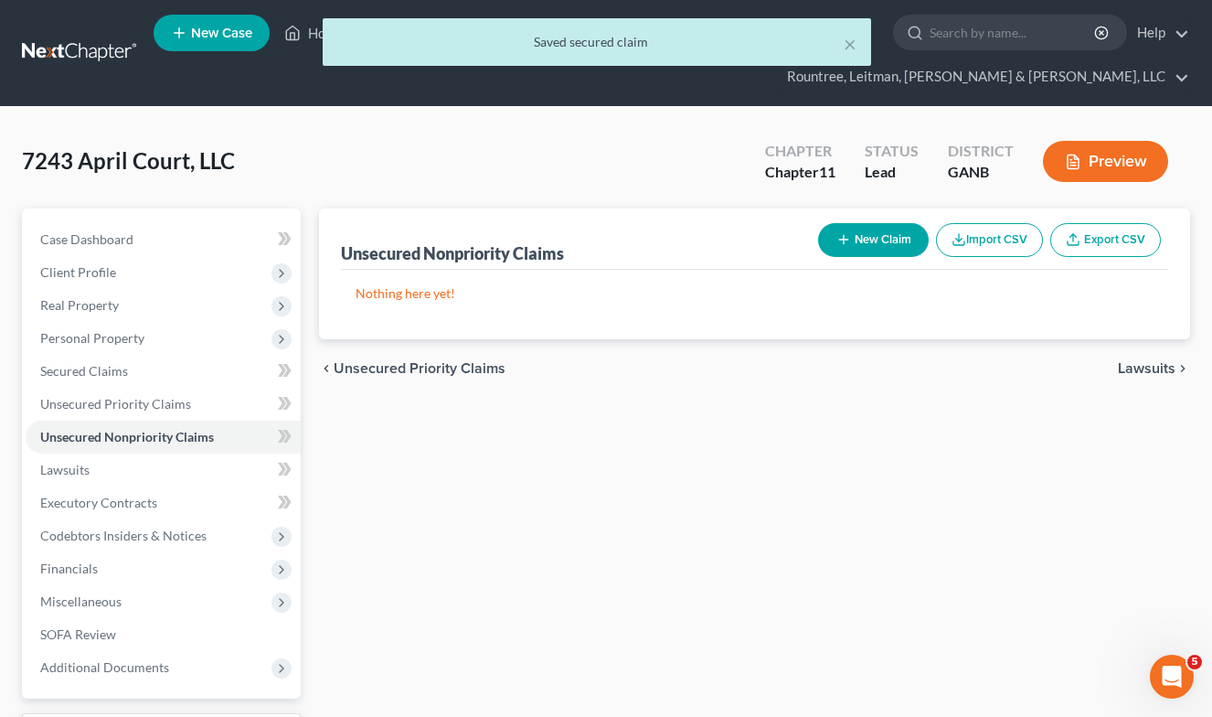
click at [846, 246] on icon "button" at bounding box center [843, 239] width 15 height 15
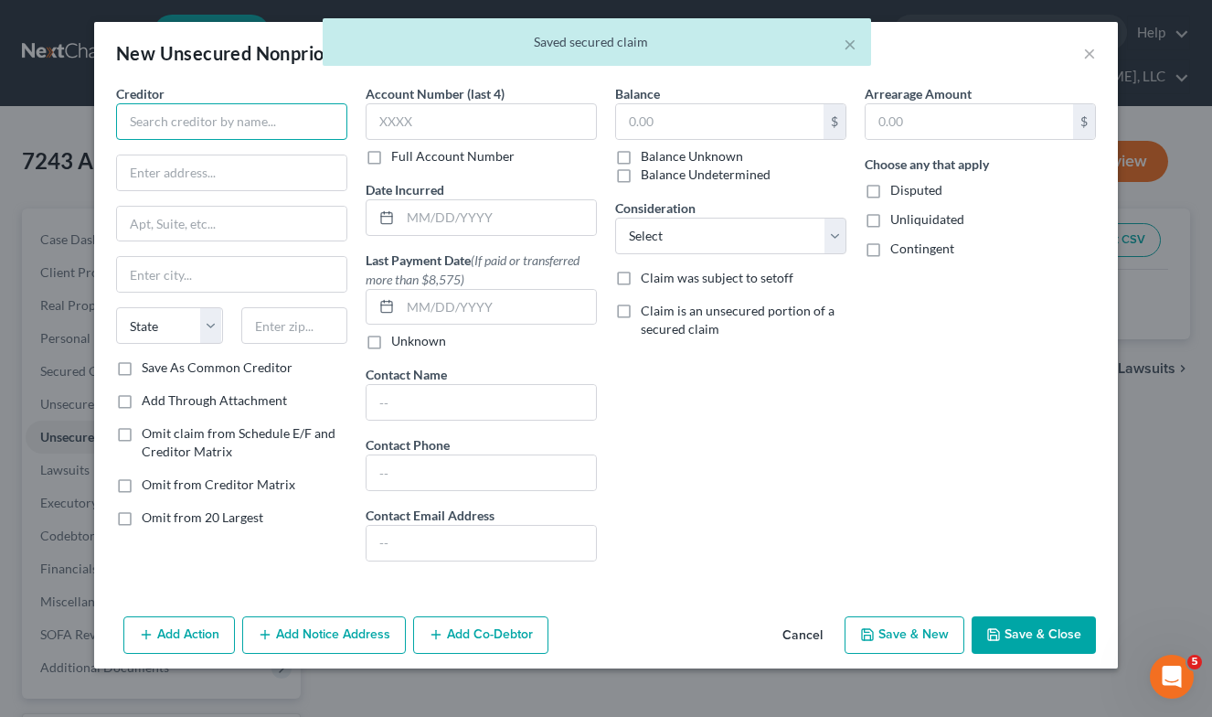
click at [269, 122] on input "text" at bounding box center [231, 121] width 231 height 37
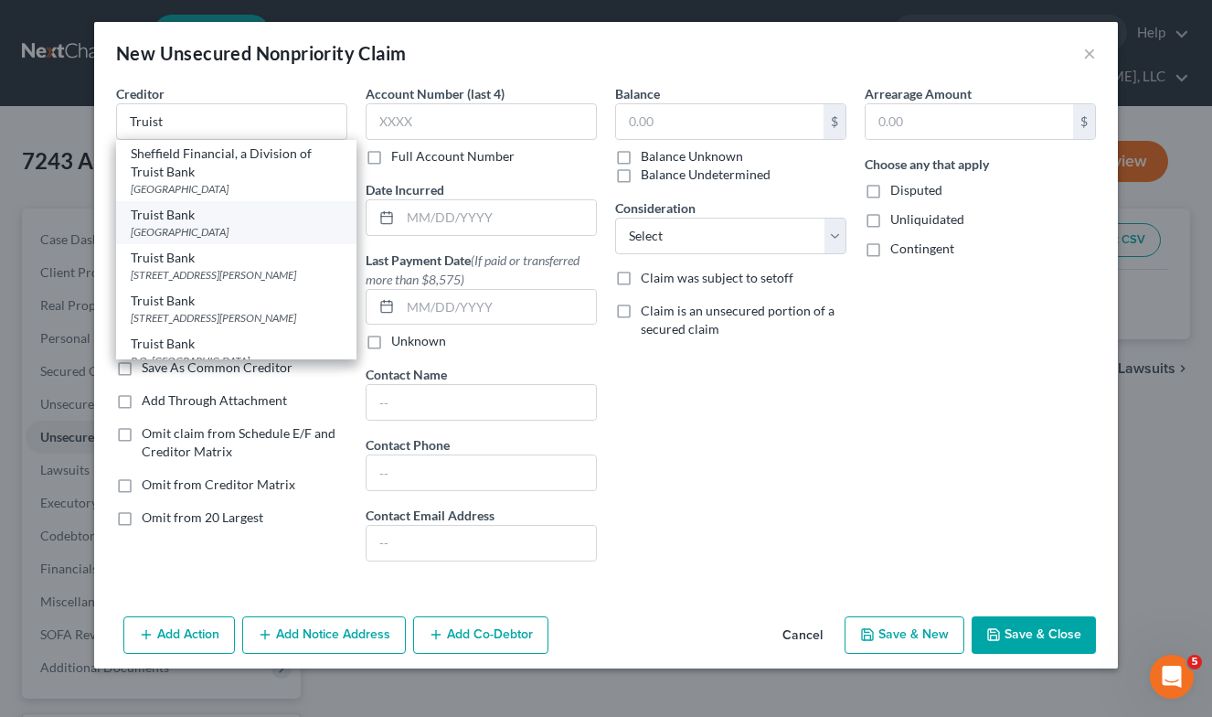
click at [203, 229] on div "[GEOGRAPHIC_DATA]" at bounding box center [236, 232] width 211 height 16
type input "Truist Bank"
type input "PO Box 580048"
type input "Charlotte"
select select "28"
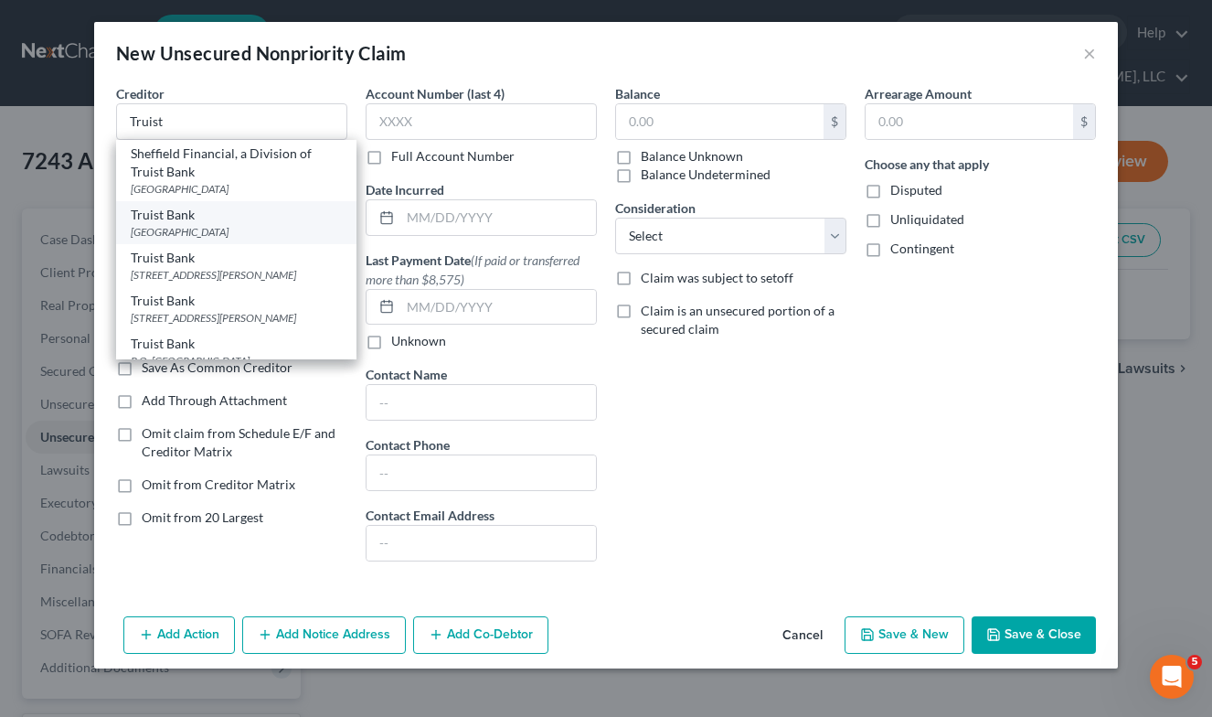
type input "28258"
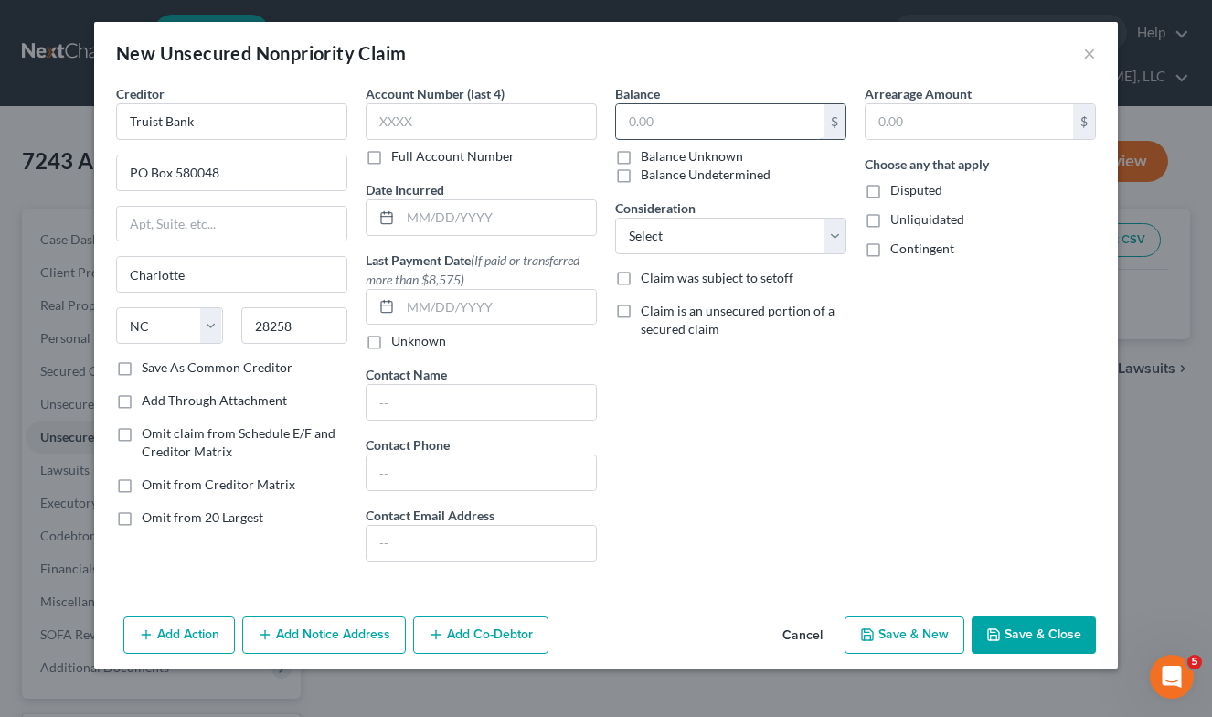
click at [682, 125] on input "text" at bounding box center [719, 121] width 207 height 35
type input "11,002.48"
select select "2"
click at [1039, 630] on button "Save & Close" at bounding box center [1034, 635] width 124 height 38
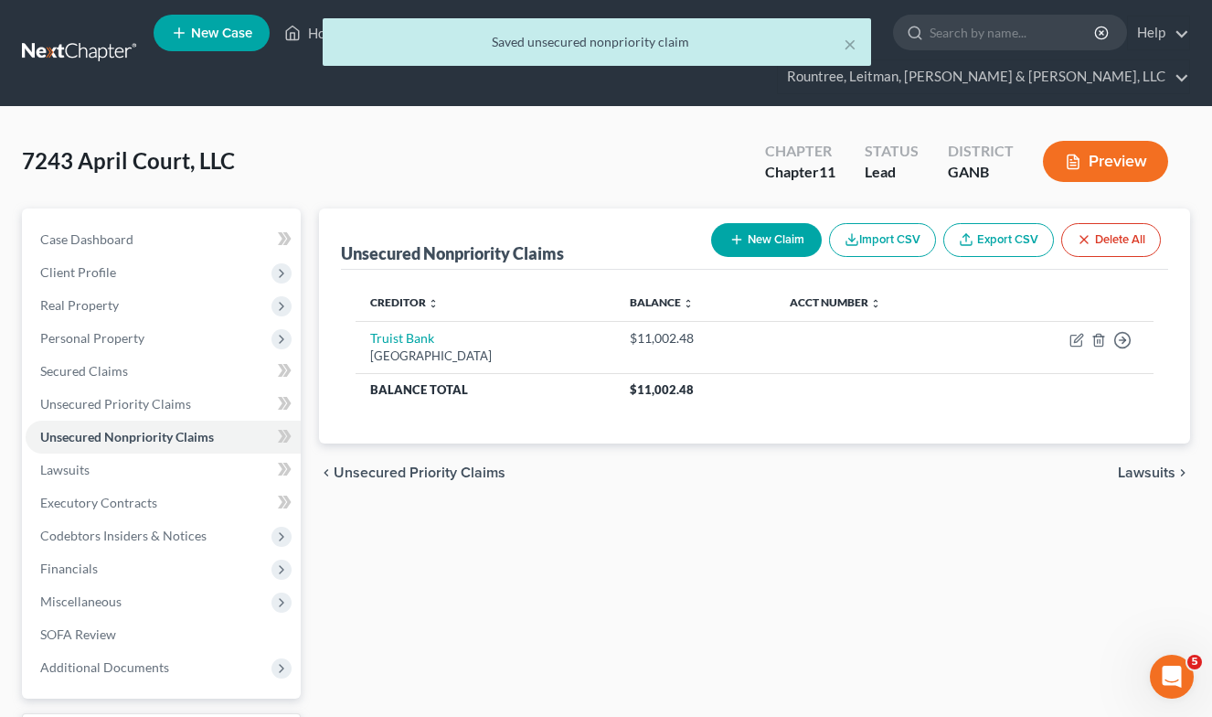
click at [771, 236] on button "New Claim" at bounding box center [766, 240] width 111 height 34
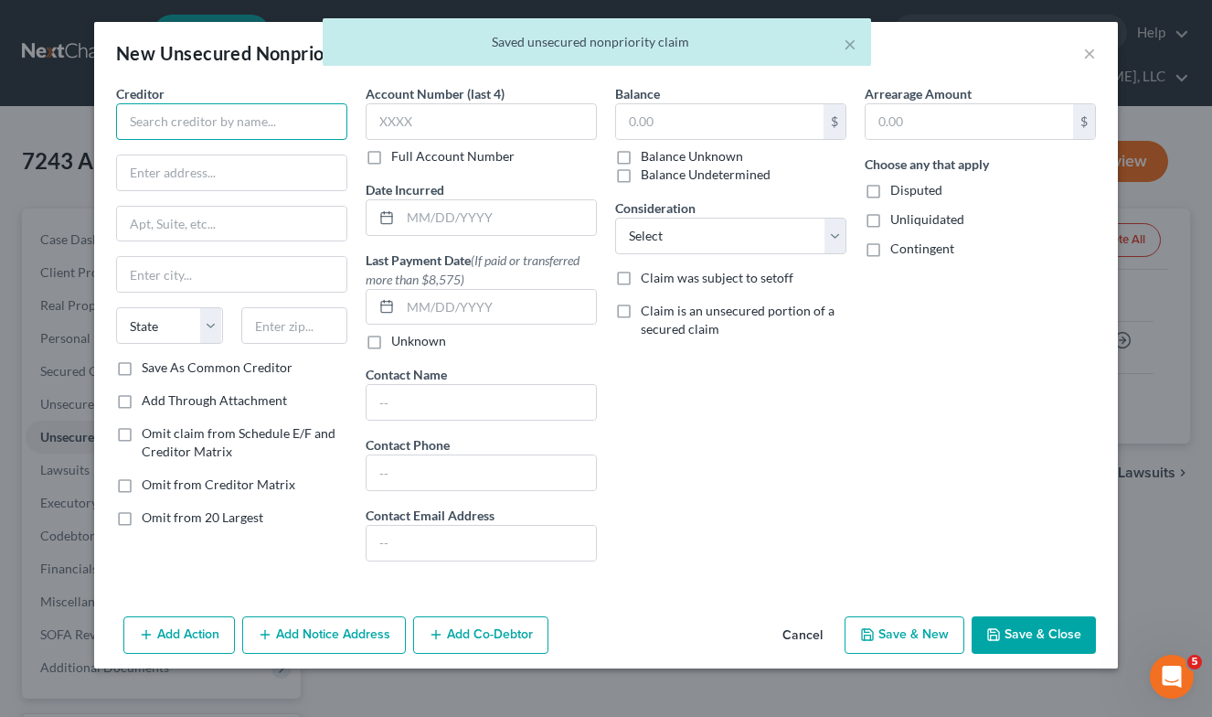
click at [287, 109] on input "text" at bounding box center [231, 121] width 231 height 37
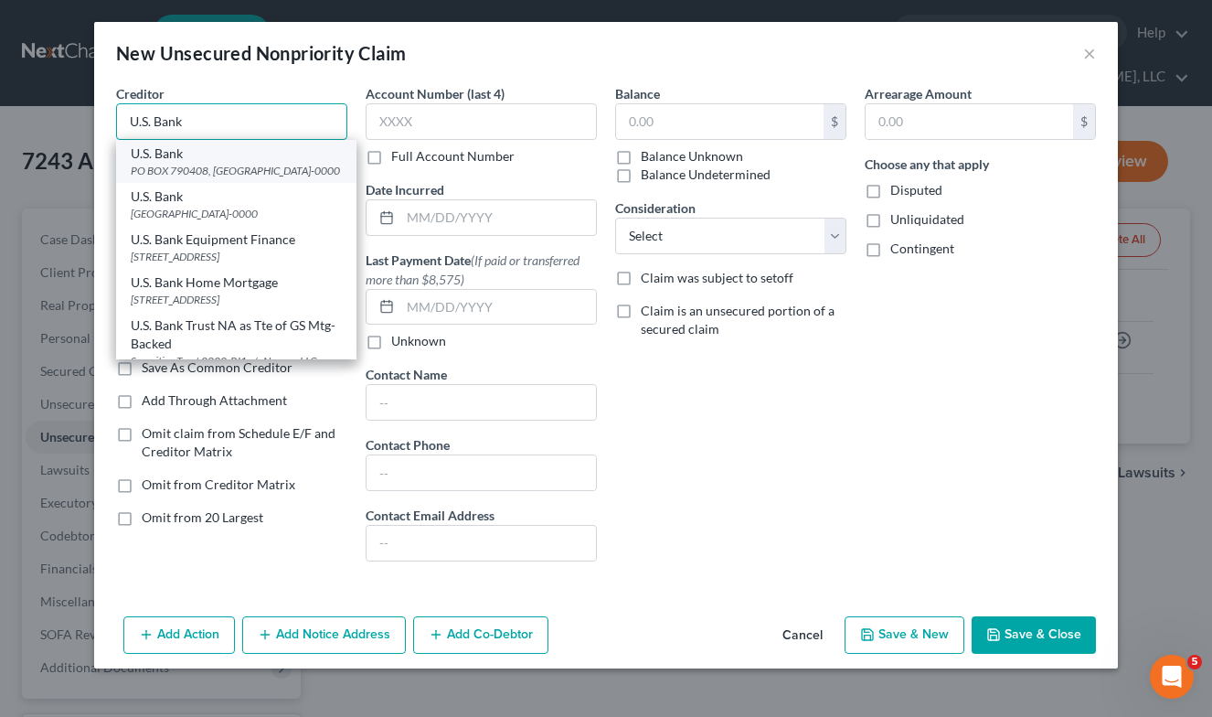
type input "U.S. Bank"
click at [203, 174] on div "PO BOX 790408, [GEOGRAPHIC_DATA]-0000" at bounding box center [236, 171] width 211 height 16
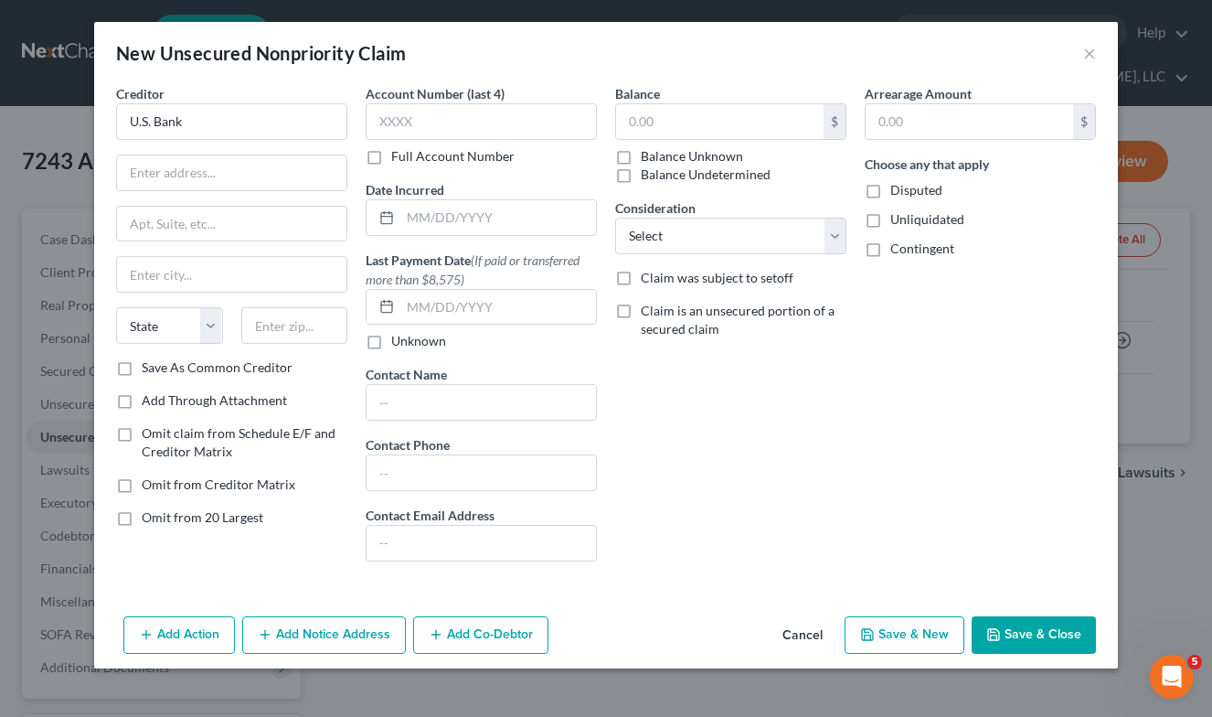
type input "PO BOX 790408"
type input "Saint Louis"
select select "26"
type input "63179-0000"
click at [654, 122] on input "text" at bounding box center [719, 121] width 207 height 35
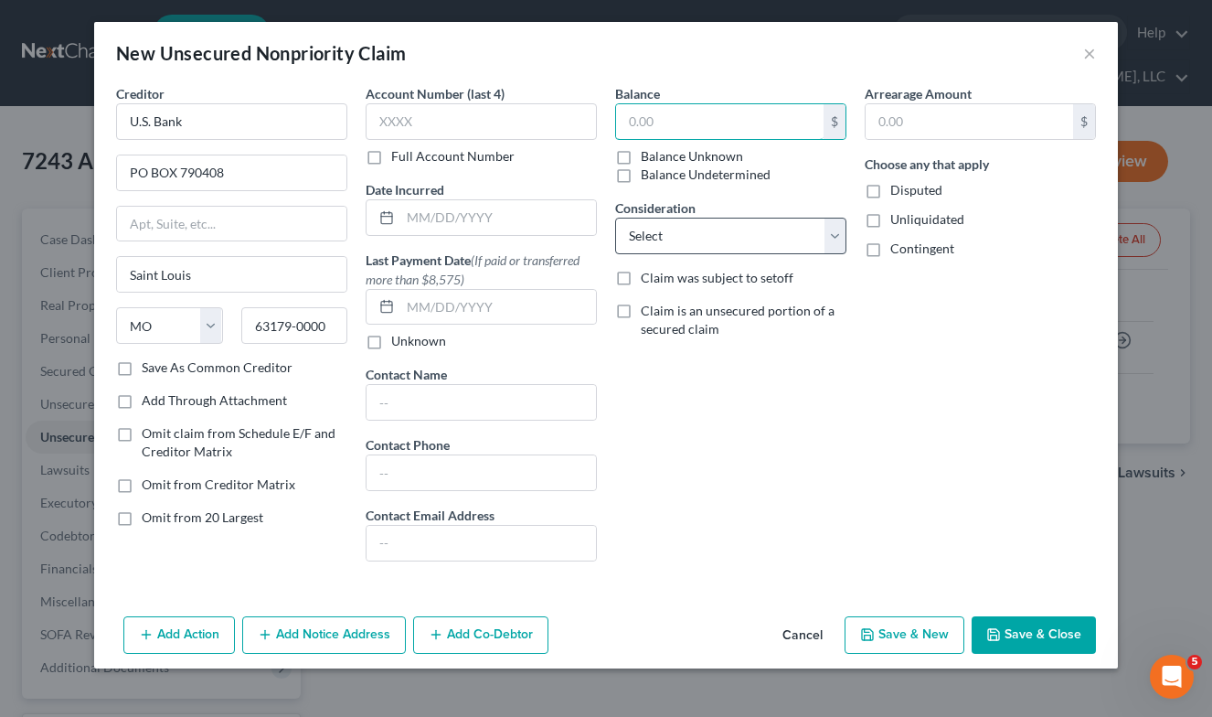
paste input "6,267.95"
type input "6,267.95"
select select "2"
click at [1000, 608] on div "Creditor * U.S. Bank PO BOX 790408 [GEOGRAPHIC_DATA] [US_STATE] AK AR AZ CA CO …" at bounding box center [606, 346] width 1024 height 525
click at [1026, 636] on button "Save & Close" at bounding box center [1034, 635] width 124 height 38
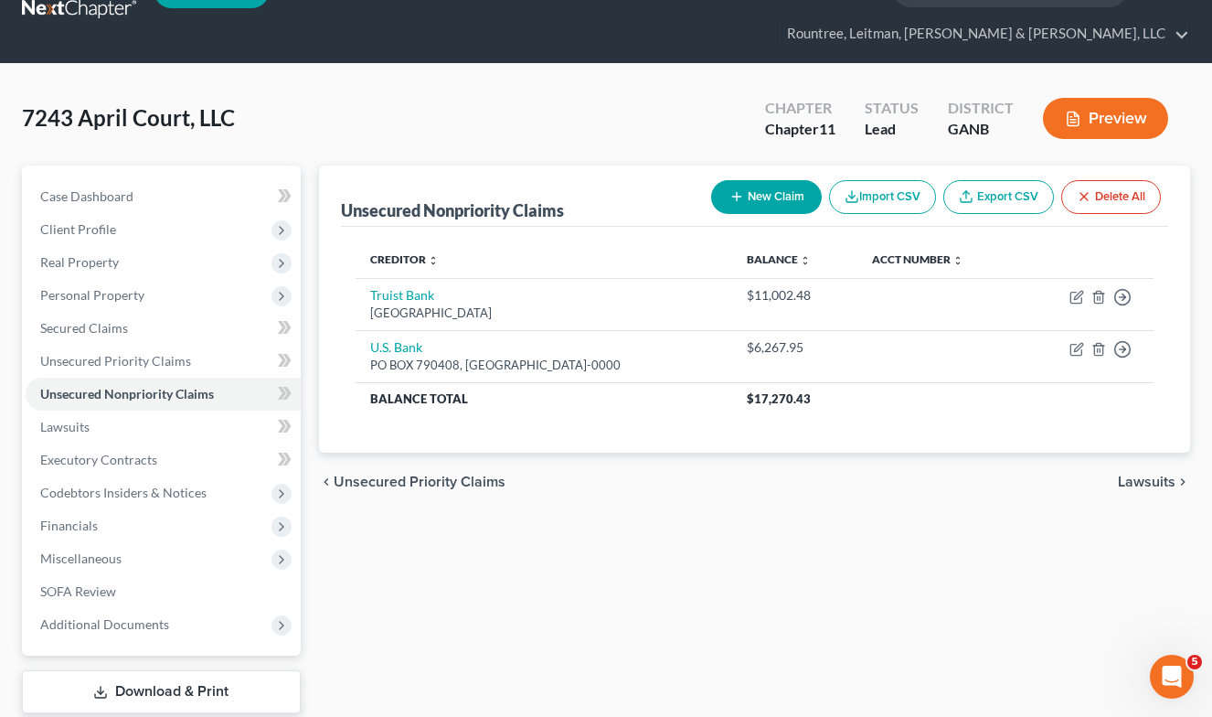
scroll to position [15, 0]
